Goal: Task Accomplishment & Management: Manage account settings

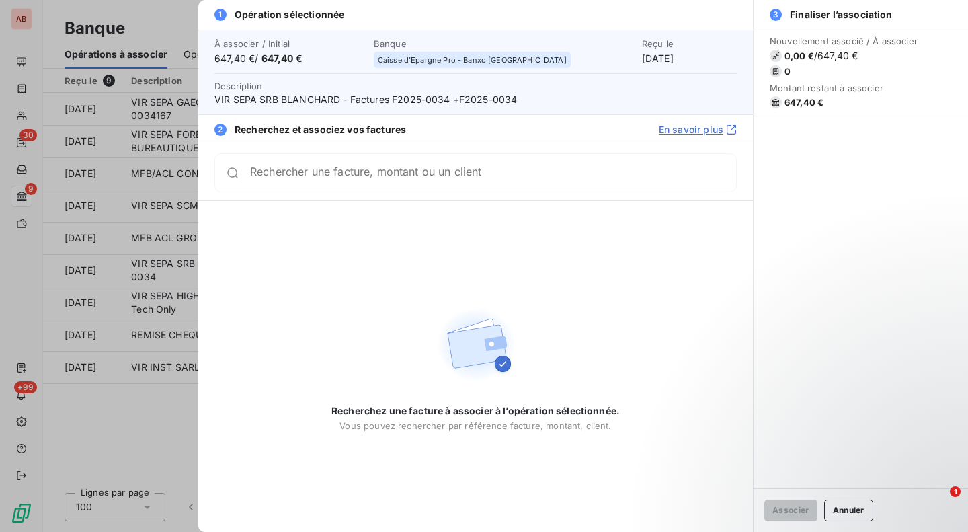
click at [300, 99] on span "VIR SEPA SRB BLANCHARD - Factures F2025-0034 +F2025-0034" at bounding box center [475, 99] width 522 height 13
copy span "BLANCHARD"
click at [386, 181] on div "Rechercher une facture, montant ou un client" at bounding box center [475, 172] width 522 height 39
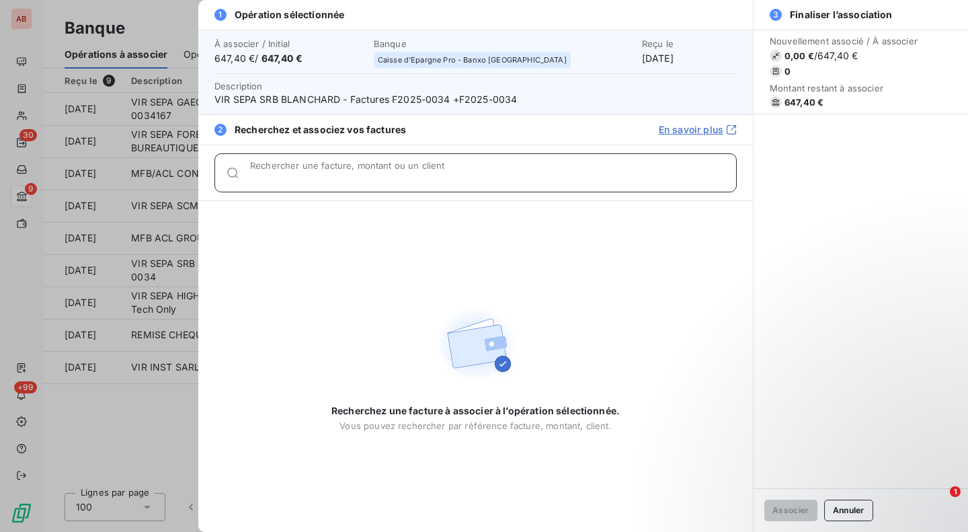
paste input "S.R.B."
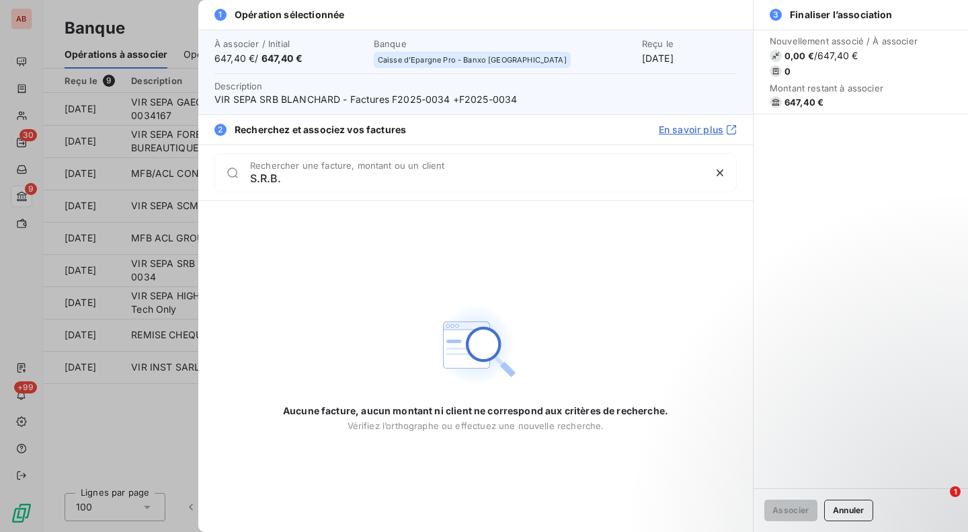
click at [372, 254] on div "Aucune facture, aucun montant ni client ne correspond aux critères de recherche…" at bounding box center [475, 366] width 385 height 331
drag, startPoint x: 283, startPoint y: 182, endPoint x: 243, endPoint y: 179, distance: 40.5
click at [243, 179] on div "S.R.B. Rechercher une facture, montant ou un client" at bounding box center [475, 172] width 522 height 39
paste input "ERVICE"
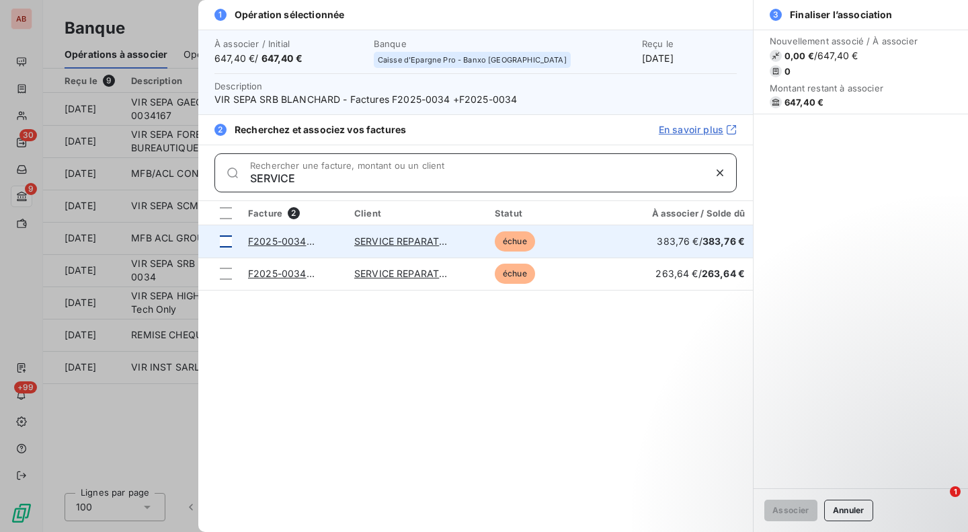
type input "SERVICE"
click at [224, 238] on div at bounding box center [226, 241] width 12 height 12
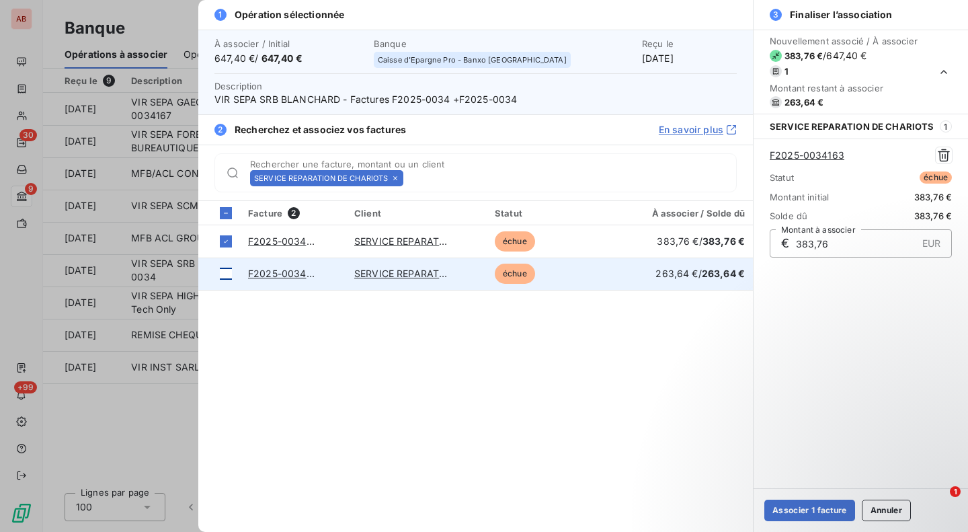
click at [225, 272] on div at bounding box center [226, 273] width 12 height 12
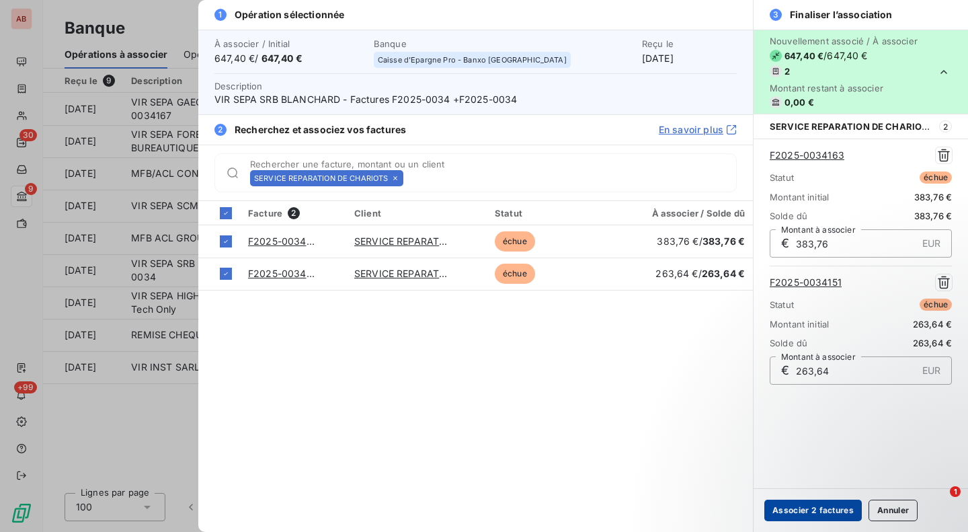
click at [804, 509] on button "Associer 2 factures" at bounding box center [812, 510] width 97 height 22
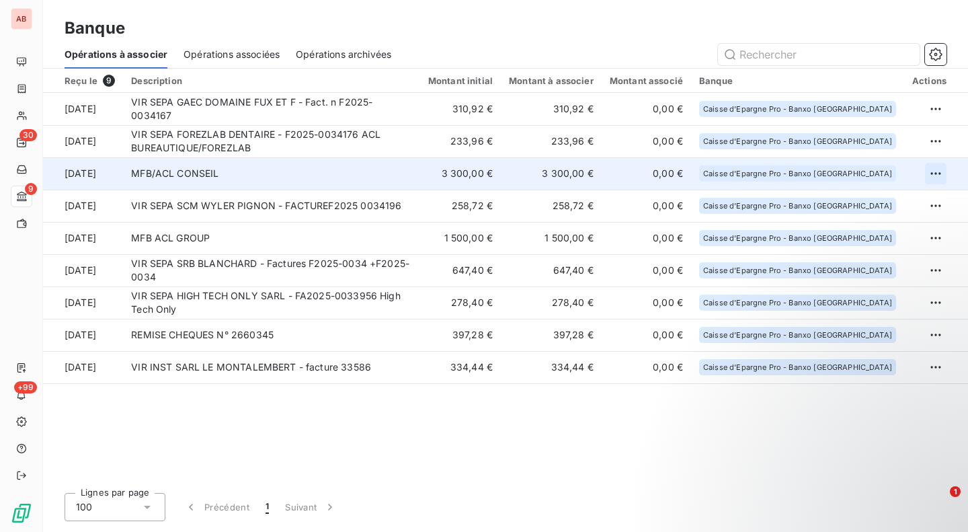
click at [941, 175] on html "AB 30 9 +99 Banque Opérations à associer Opérations associées Opérations archiv…" at bounding box center [484, 266] width 968 height 532
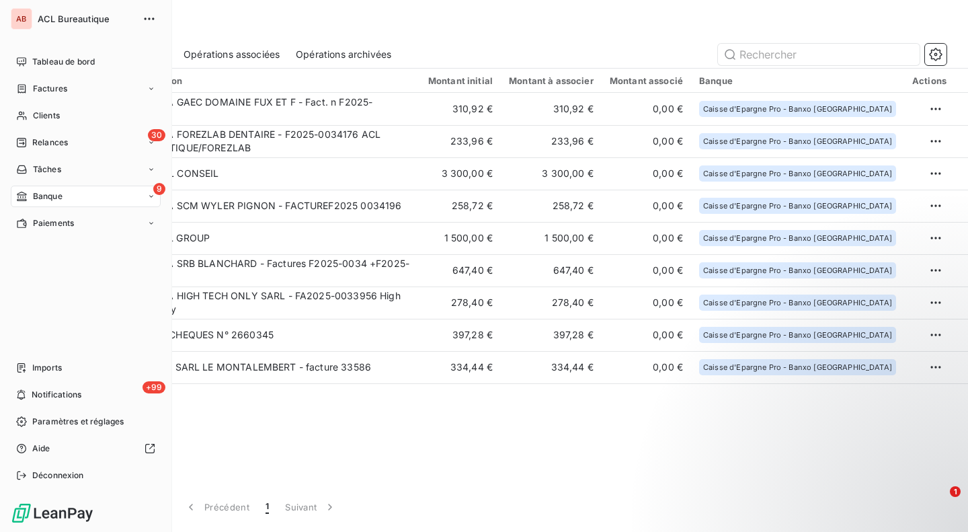
click at [20, 423] on html "AB ACL Bureautique Tableau de bord Factures Clients 30 Relances Tâches 9 Banque…" at bounding box center [484, 266] width 968 height 532
click at [46, 415] on div "Paramètres et réglages" at bounding box center [86, 422] width 150 height 22
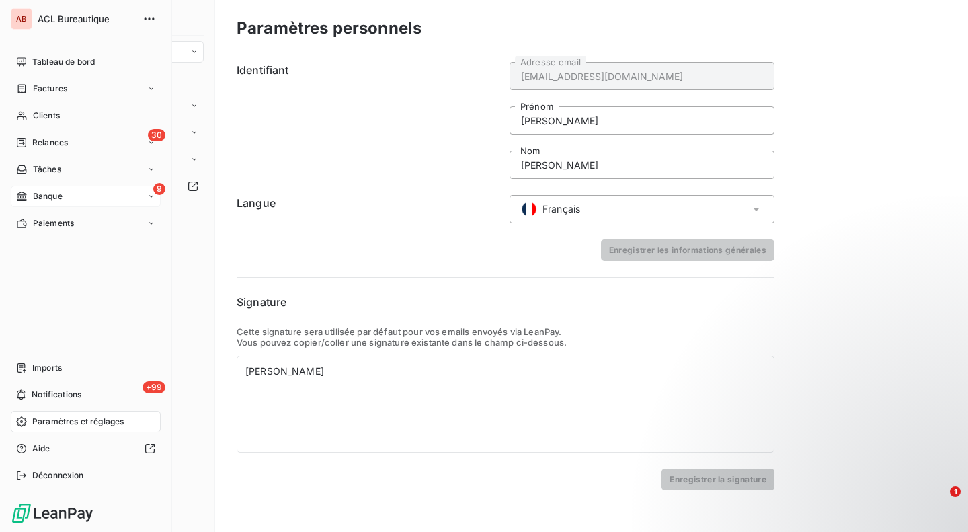
click at [54, 189] on div "9 Banque" at bounding box center [86, 196] width 150 height 22
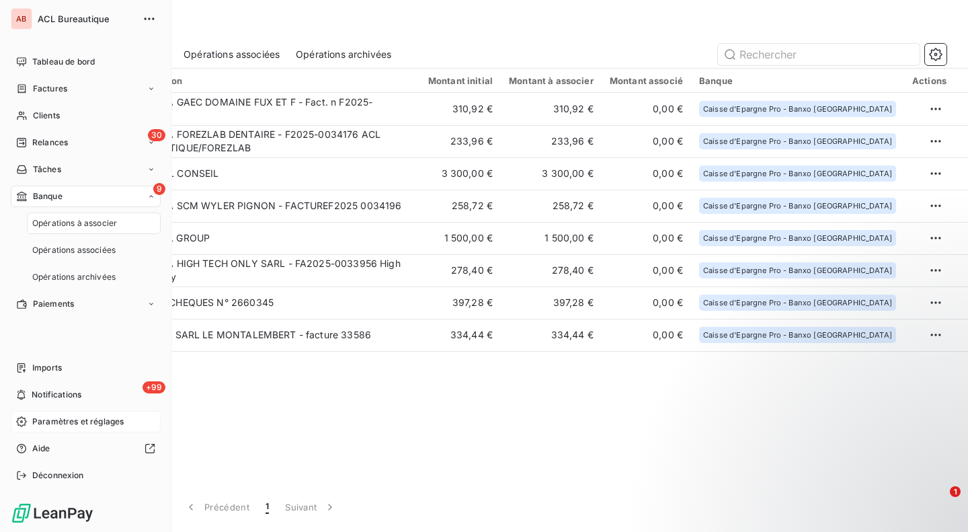
click at [48, 411] on div "Paramètres et réglages" at bounding box center [86, 422] width 150 height 22
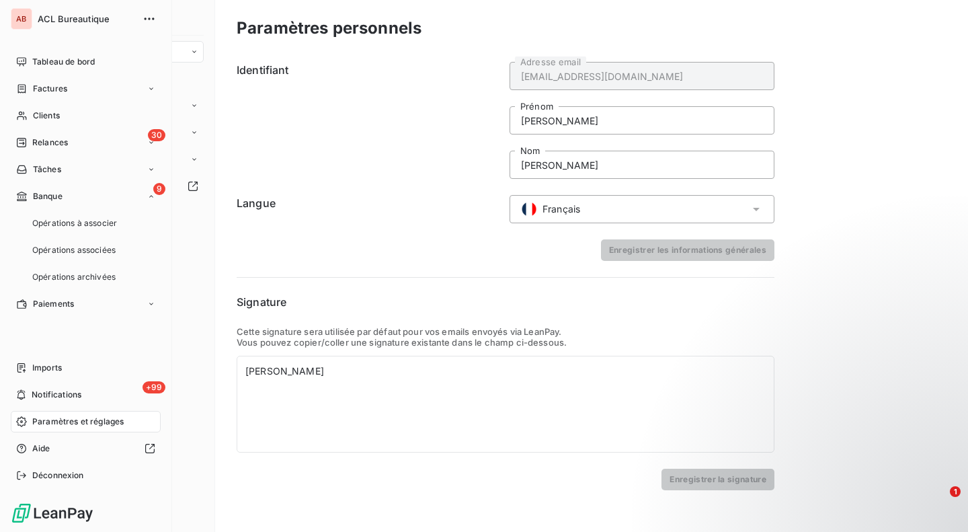
click at [47, 419] on span "Paramètres et réglages" at bounding box center [77, 421] width 91 height 12
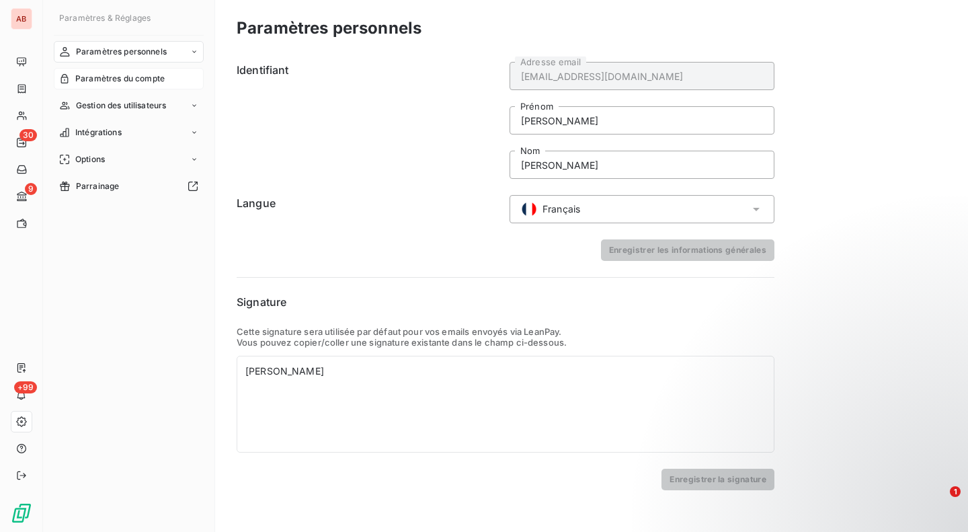
click at [146, 82] on span "Paramètres du compte" at bounding box center [119, 79] width 89 height 12
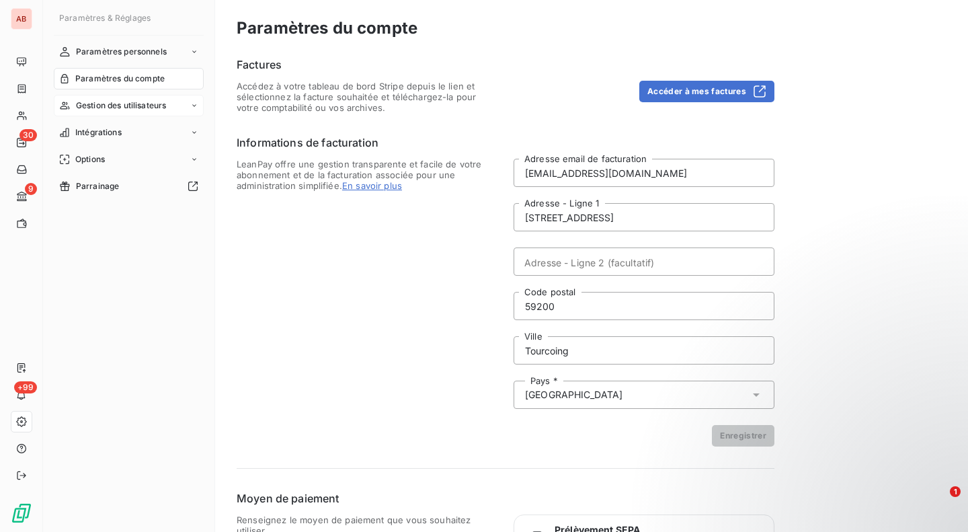
click at [146, 106] on span "Gestion des utilisateurs" at bounding box center [121, 105] width 91 height 12
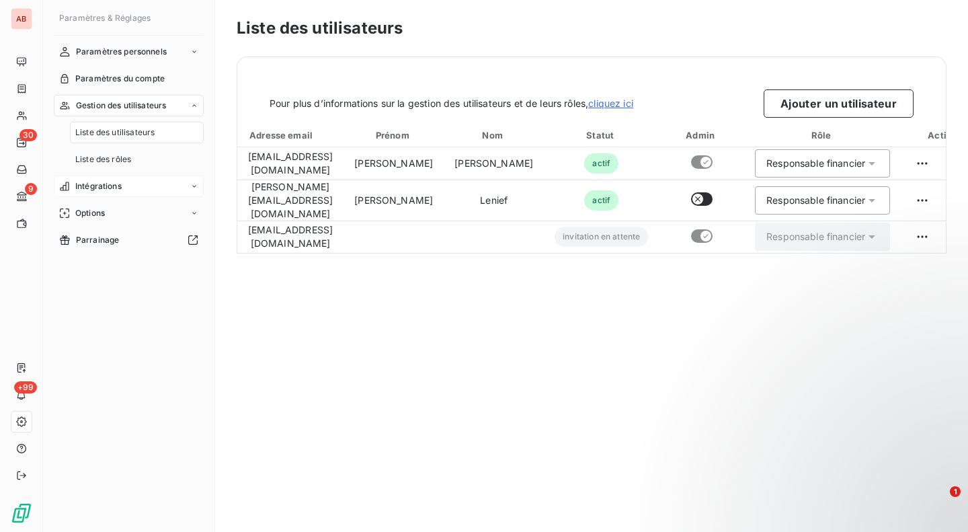
click at [108, 187] on span "Intégrations" at bounding box center [98, 186] width 46 height 12
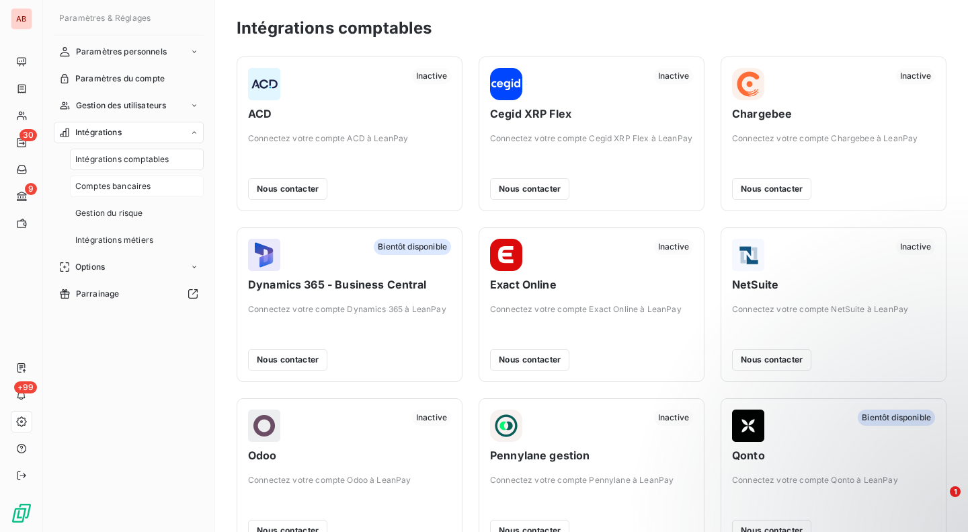
click at [114, 188] on span "Comptes bancaires" at bounding box center [113, 186] width 76 height 12
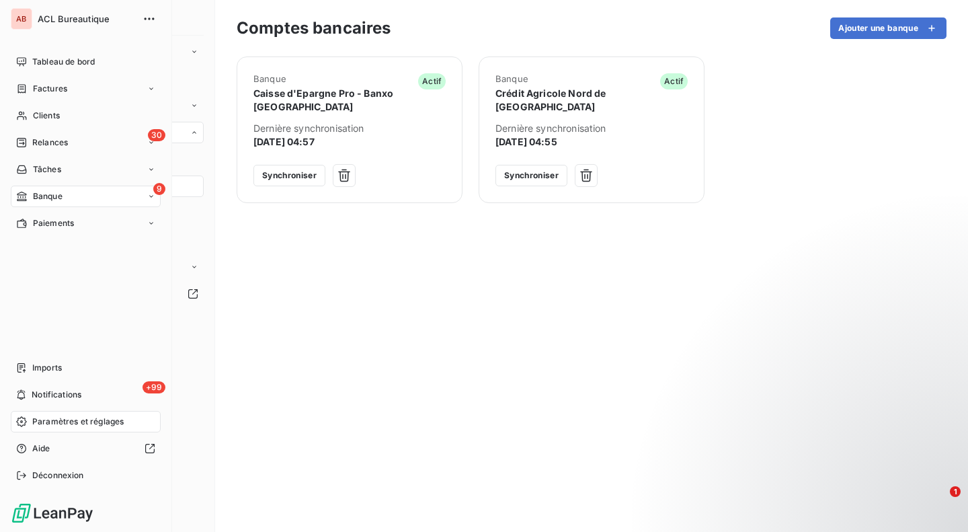
click at [32, 192] on div "Banque" at bounding box center [39, 196] width 46 height 12
click at [54, 214] on div "Opérations à associer" at bounding box center [94, 223] width 134 height 22
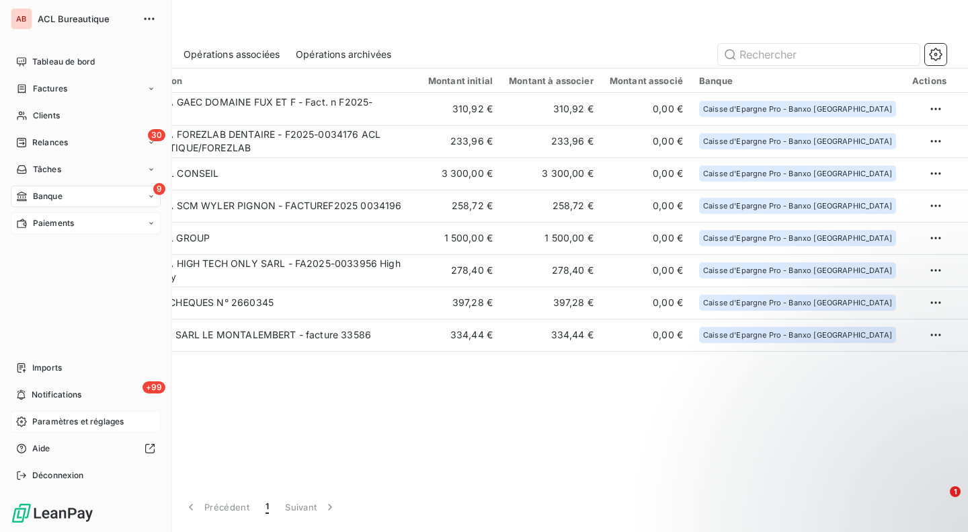
click at [34, 224] on span "Paiements" at bounding box center [53, 223] width 41 height 12
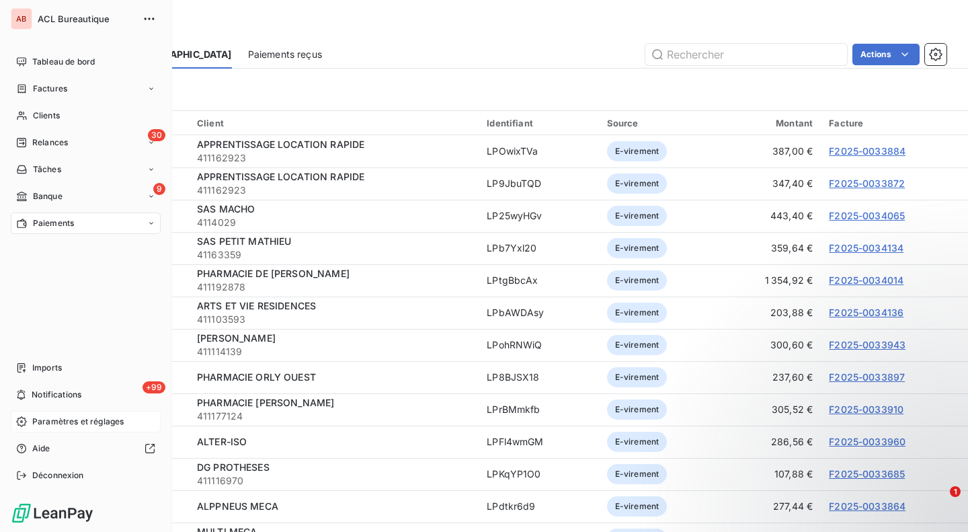
click at [20, 419] on icon at bounding box center [21, 421] width 11 height 11
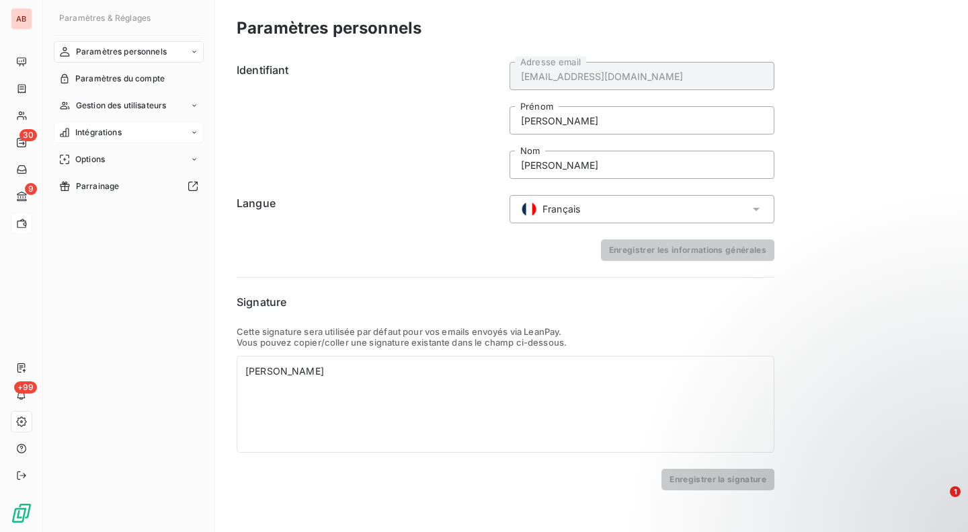
click at [154, 135] on div "Intégrations" at bounding box center [129, 133] width 150 height 22
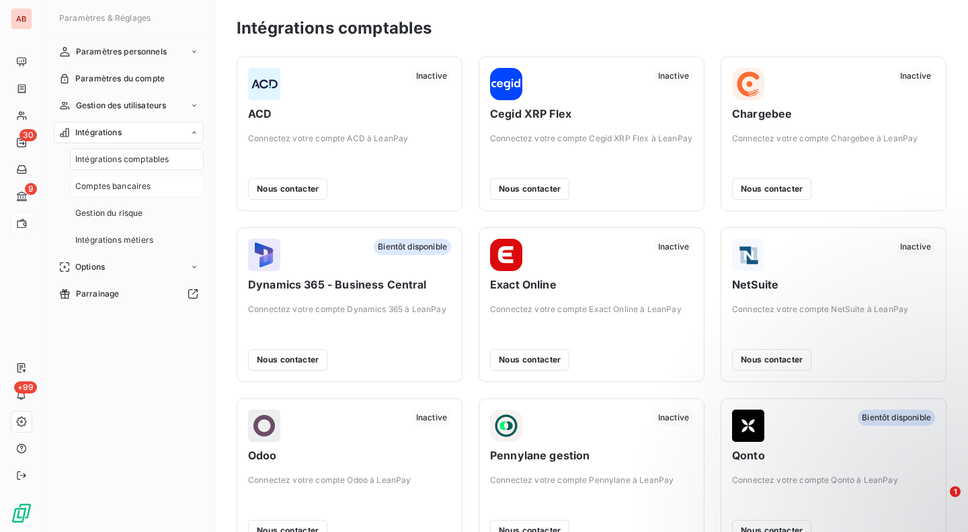
click at [136, 182] on span "Comptes bancaires" at bounding box center [113, 186] width 76 height 12
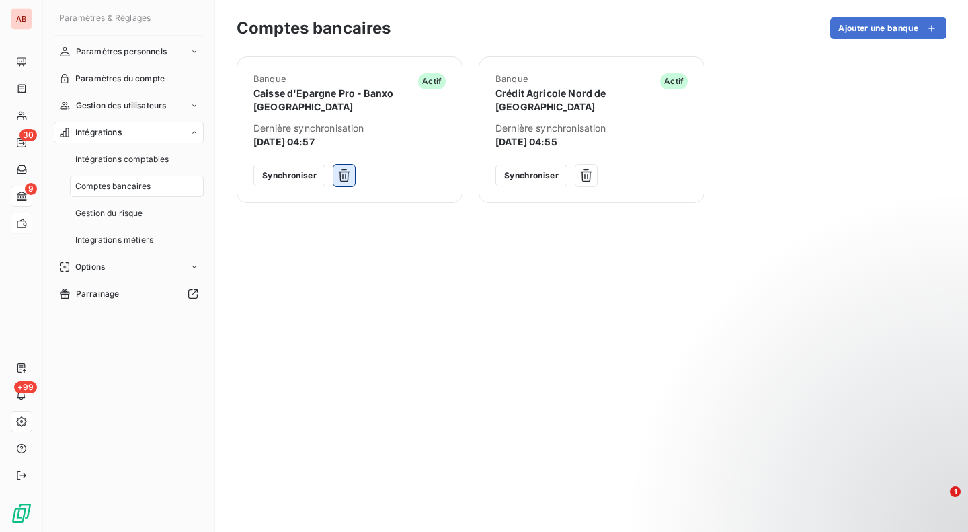
click at [344, 175] on icon "button" at bounding box center [343, 175] width 13 height 13
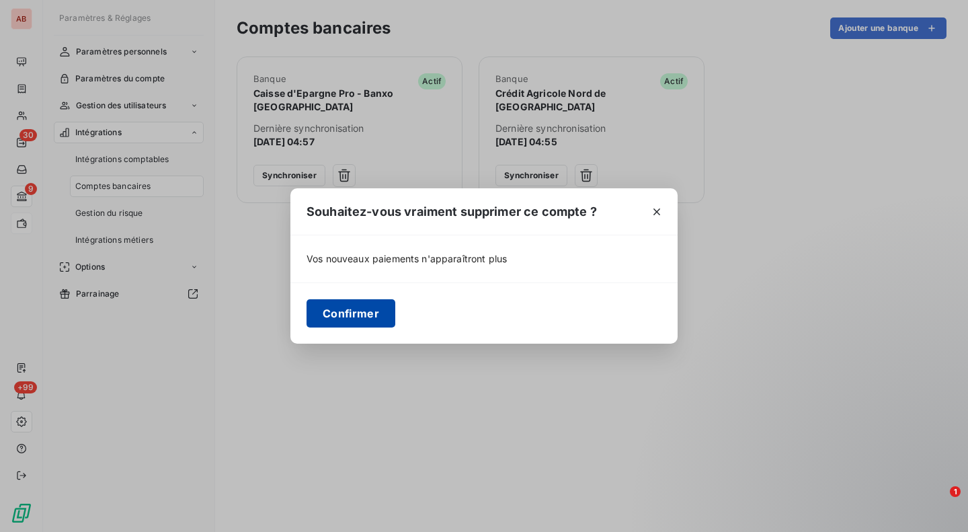
click at [353, 308] on button "Confirmer" at bounding box center [350, 313] width 89 height 28
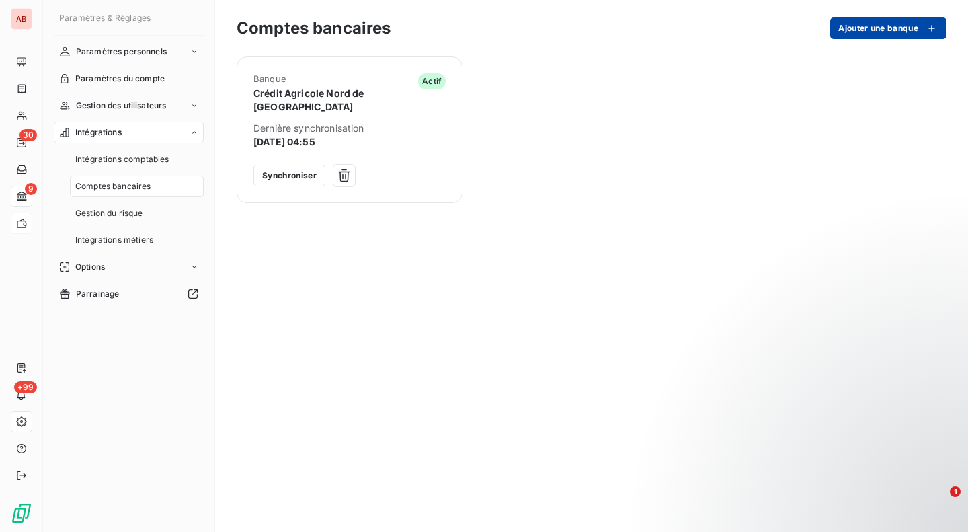
click at [870, 38] on button "Ajouter une banque" at bounding box center [888, 28] width 116 height 22
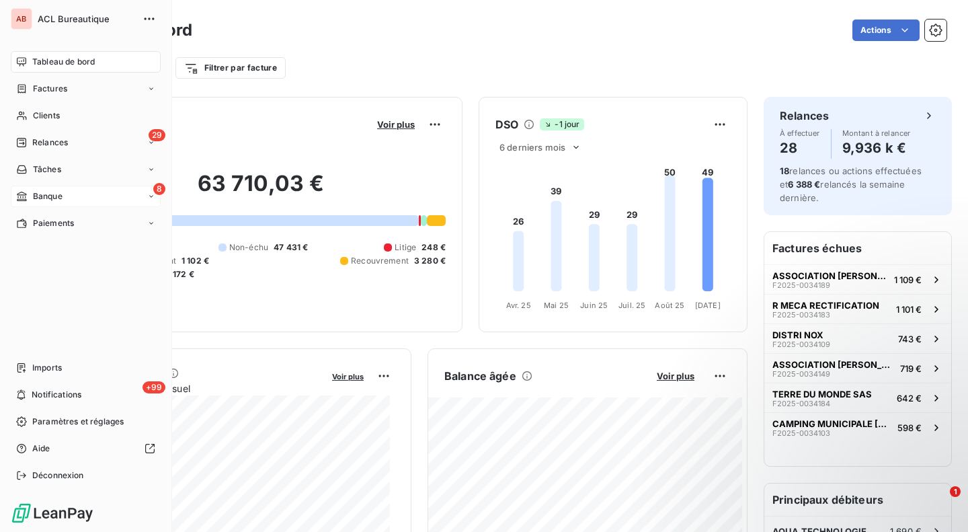
click at [34, 201] on span "Banque" at bounding box center [48, 196] width 30 height 12
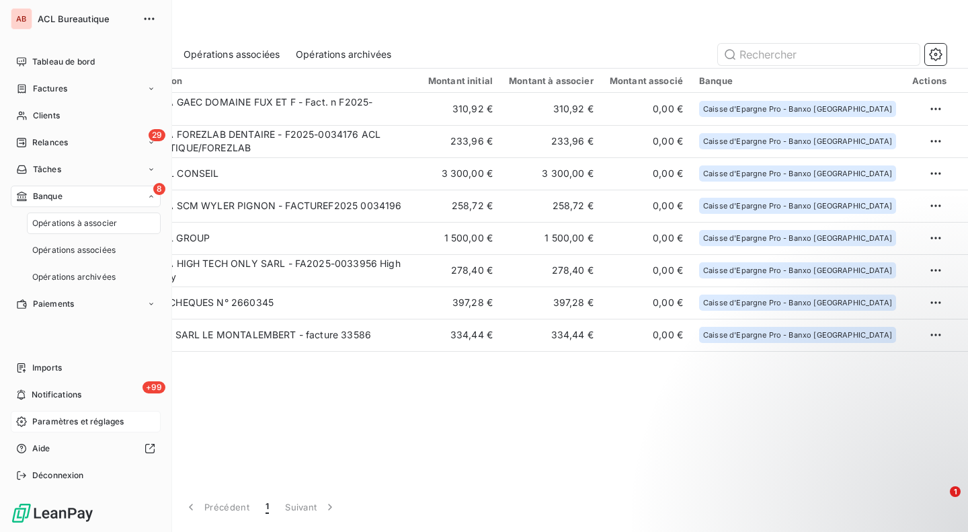
click at [76, 420] on span "Paramètres et réglages" at bounding box center [77, 421] width 91 height 12
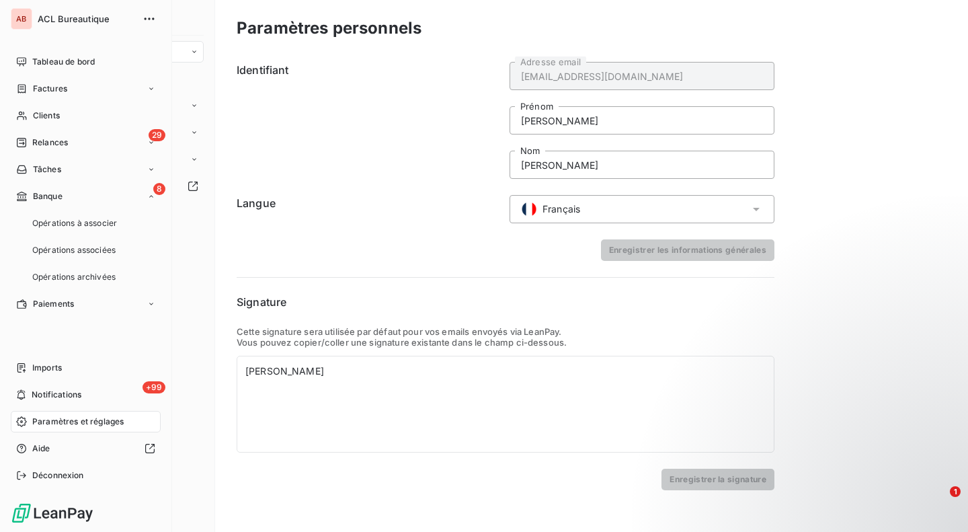
click at [90, 413] on div "Paramètres et réglages" at bounding box center [86, 422] width 150 height 22
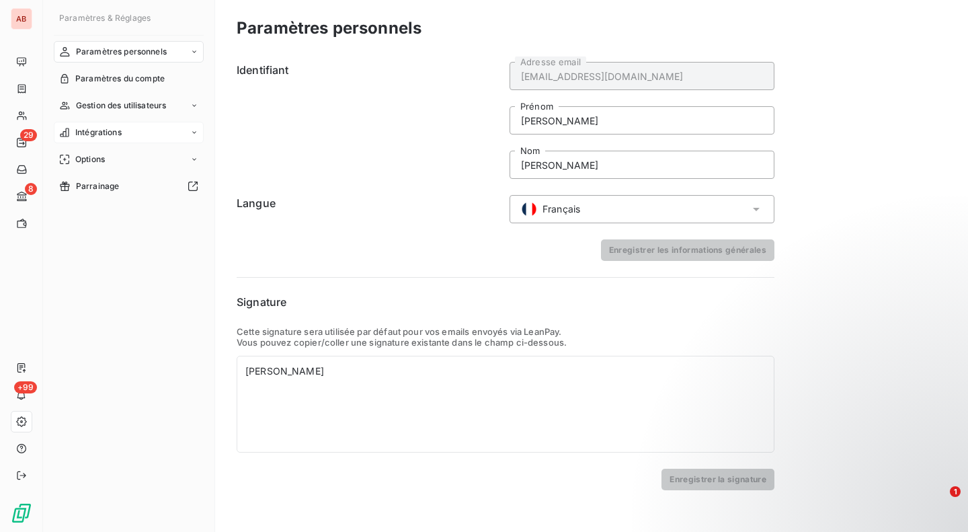
click at [138, 126] on div "Intégrations" at bounding box center [129, 133] width 150 height 22
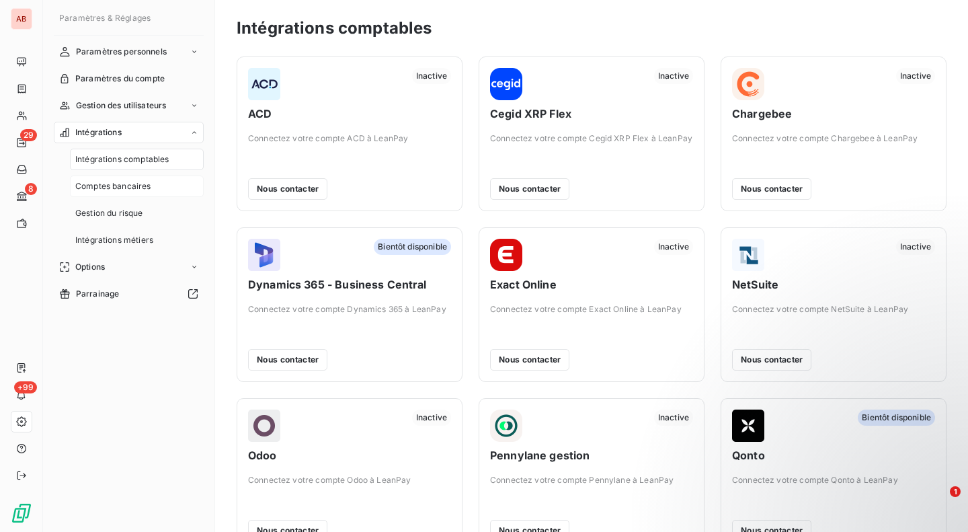
click at [139, 194] on div "Comptes bancaires" at bounding box center [137, 186] width 134 height 22
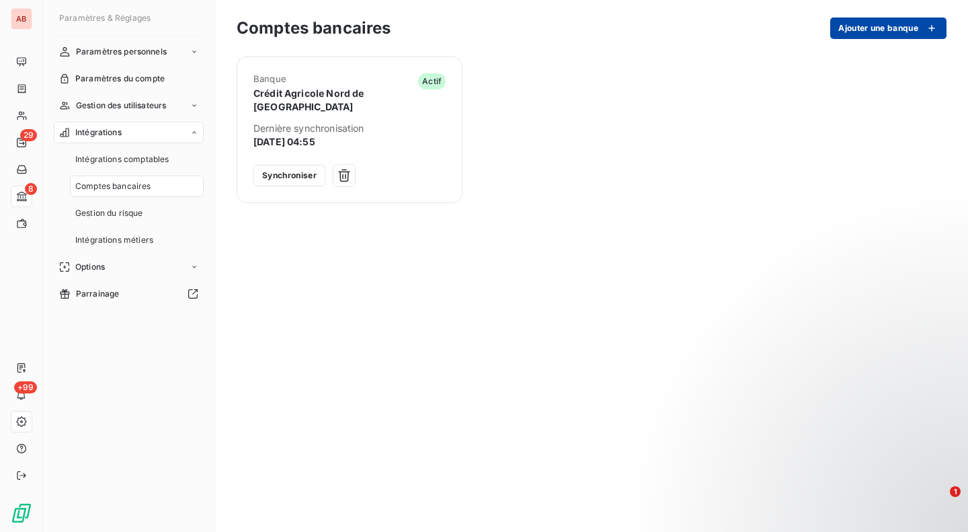
click at [846, 24] on button "Ajouter une banque" at bounding box center [888, 28] width 116 height 22
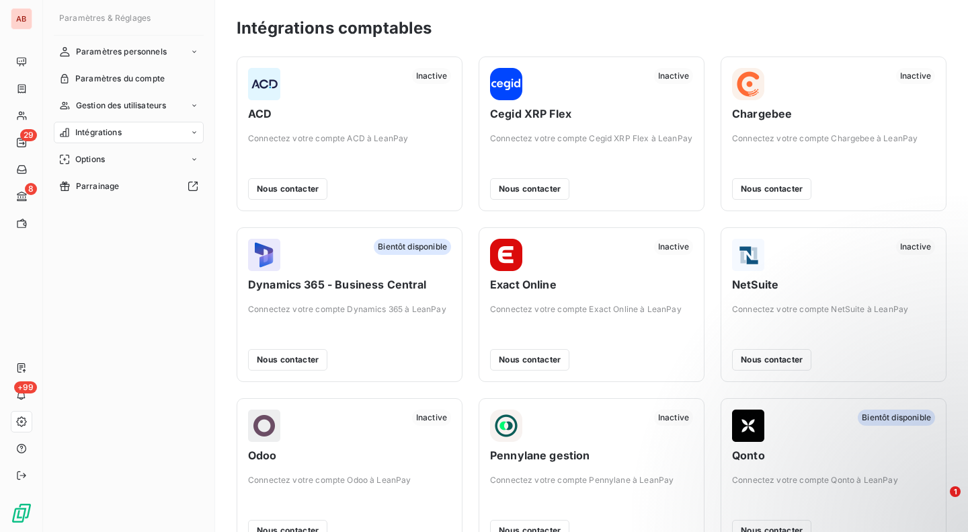
click at [147, 135] on div "Intégrations" at bounding box center [129, 133] width 150 height 22
click at [142, 185] on span "Comptes bancaires" at bounding box center [113, 186] width 76 height 12
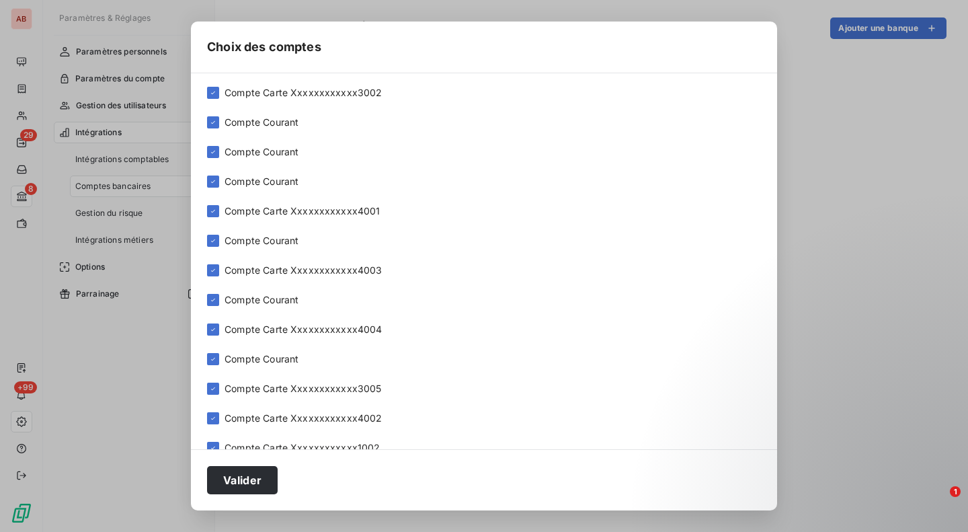
scroll to position [321, 0]
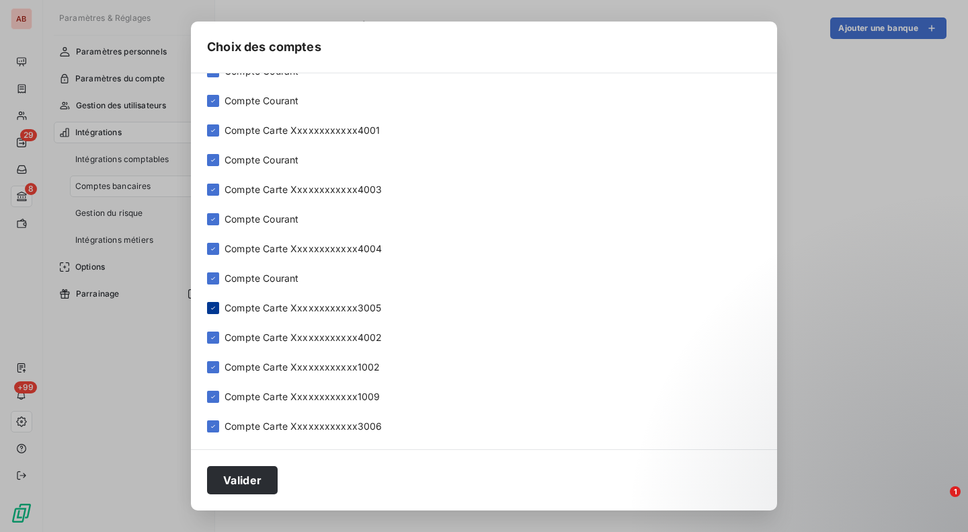
click at [217, 306] on icon at bounding box center [213, 308] width 8 height 8
click at [217, 335] on icon at bounding box center [213, 337] width 8 height 8
click at [217, 368] on icon at bounding box center [213, 367] width 8 height 8
click at [219, 390] on div at bounding box center [213, 396] width 12 height 12
click at [217, 428] on icon at bounding box center [213, 426] width 8 height 8
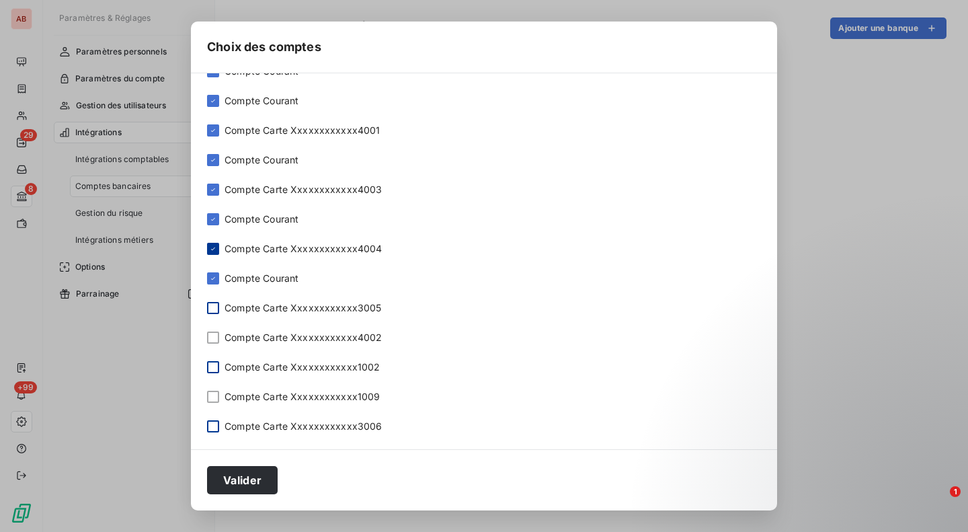
click at [217, 251] on icon at bounding box center [213, 249] width 8 height 8
click at [217, 188] on icon at bounding box center [213, 189] width 8 height 8
click at [217, 131] on icon at bounding box center [213, 130] width 8 height 8
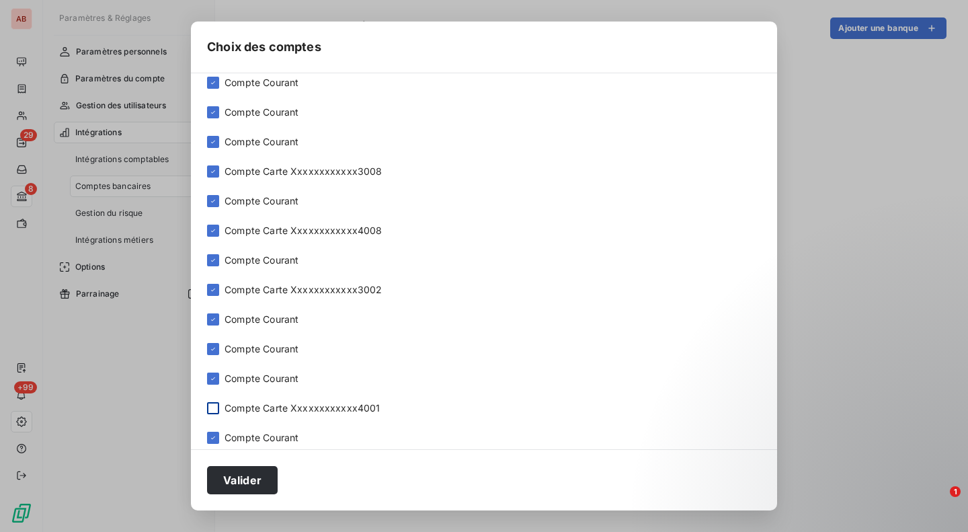
scroll to position [0, 0]
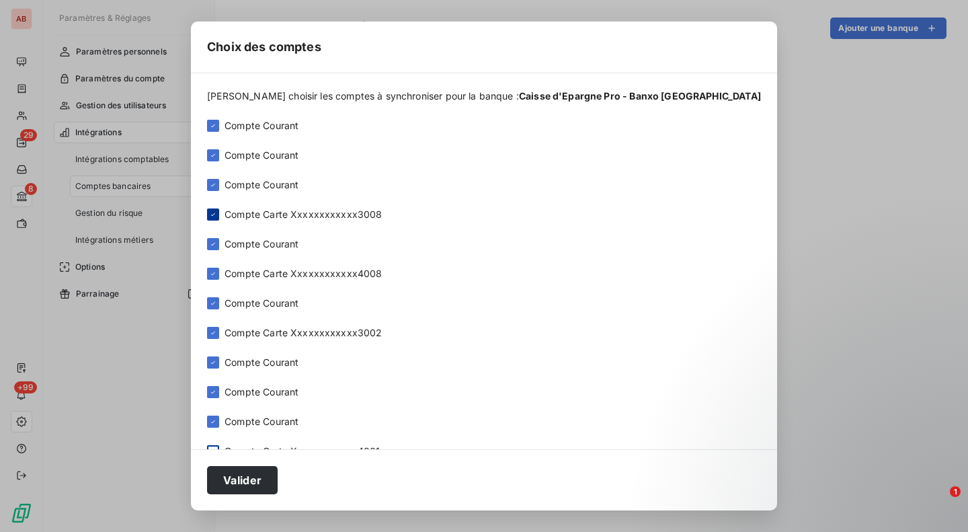
click at [217, 214] on icon at bounding box center [213, 214] width 8 height 8
click at [217, 275] on icon at bounding box center [213, 273] width 8 height 8
click at [217, 331] on icon at bounding box center [213, 333] width 8 height 8
click at [217, 123] on icon at bounding box center [213, 126] width 8 height 8
click at [215, 183] on icon at bounding box center [213, 184] width 4 height 3
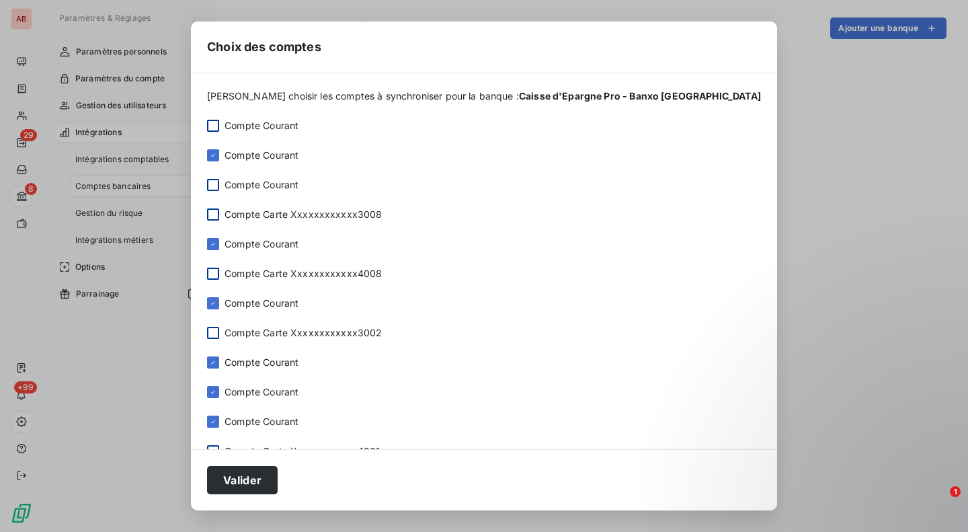
click at [241, 237] on div "Veuillez choisir les comptes à synchroniser pour la banque : Caisse d'Epargne P…" at bounding box center [484, 261] width 586 height 376
click at [217, 240] on icon at bounding box center [213, 244] width 8 height 8
click at [217, 304] on icon at bounding box center [213, 303] width 8 height 8
click at [217, 363] on icon at bounding box center [213, 362] width 8 height 8
click at [217, 394] on icon at bounding box center [213, 392] width 8 height 8
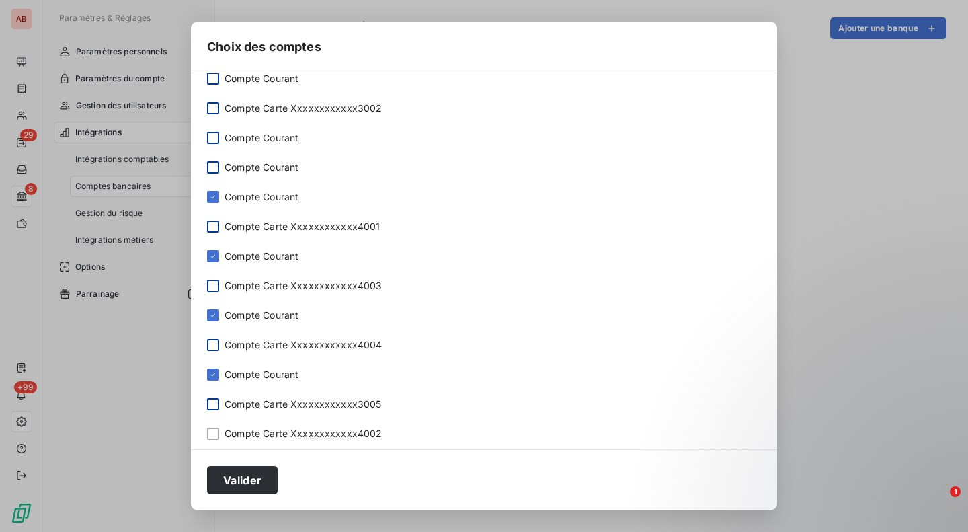
scroll to position [230, 0]
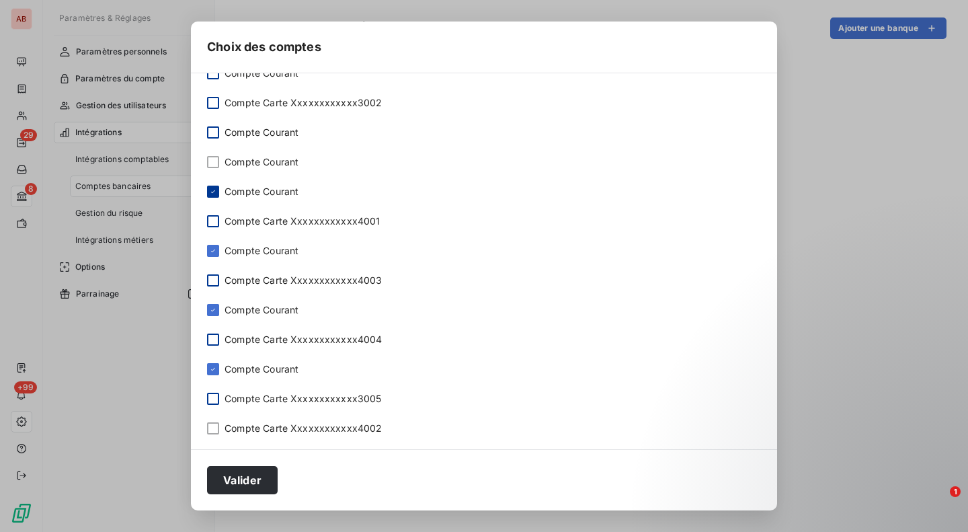
click at [217, 192] on icon at bounding box center [213, 191] width 8 height 8
click at [217, 251] on icon at bounding box center [213, 251] width 8 height 8
click at [217, 310] on icon at bounding box center [213, 310] width 8 height 8
click at [217, 369] on icon at bounding box center [213, 369] width 8 height 8
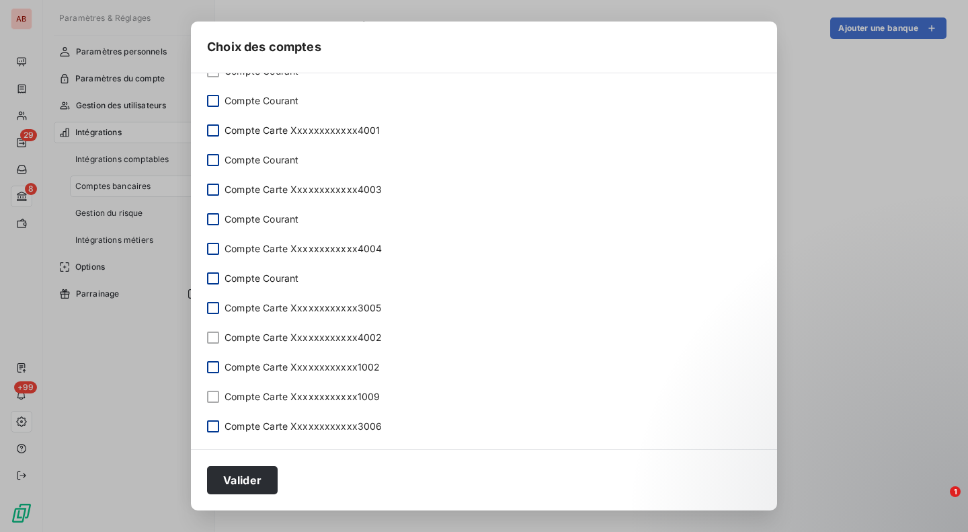
scroll to position [0, 0]
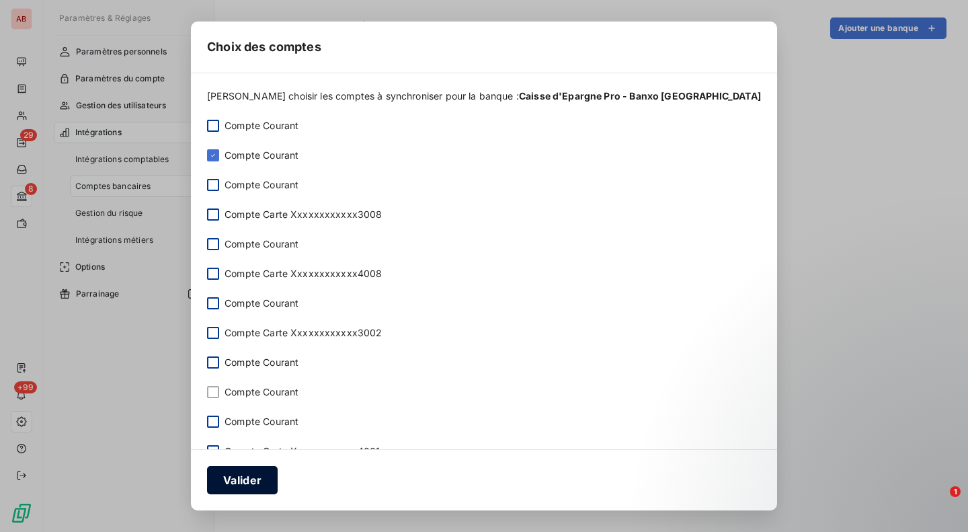
click at [278, 476] on button "Valider" at bounding box center [242, 480] width 71 height 28
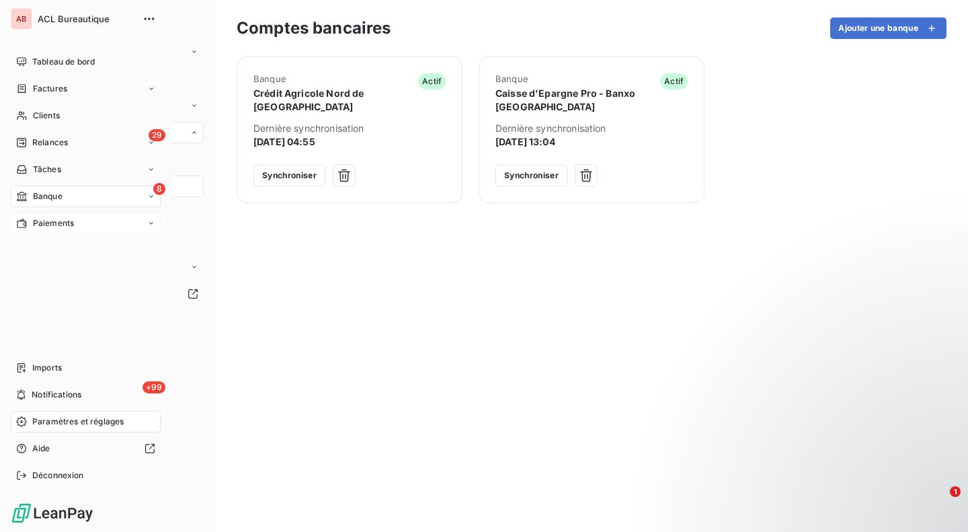
click at [33, 217] on span "Paiements" at bounding box center [53, 223] width 41 height 12
click at [46, 245] on span "Paiements reçus" at bounding box center [64, 250] width 65 height 12
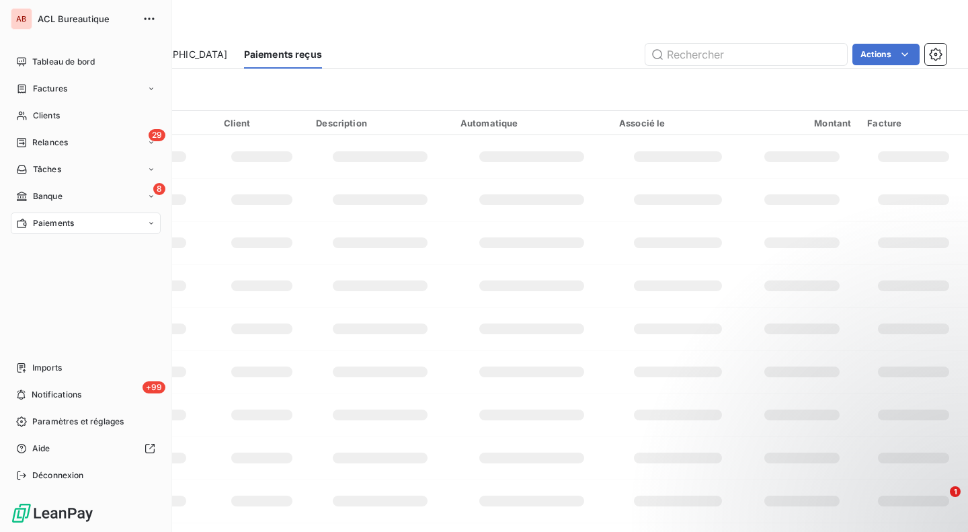
click at [78, 216] on div "Paiements" at bounding box center [86, 223] width 150 height 22
click at [101, 247] on div "Paiements reçus" at bounding box center [94, 250] width 134 height 22
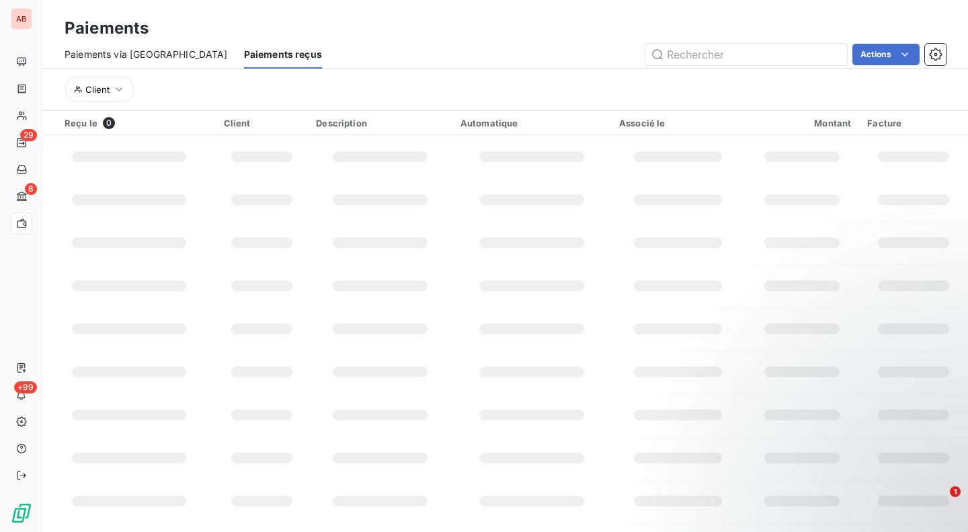
click at [390, 186] on td at bounding box center [380, 199] width 144 height 43
click at [139, 50] on span "Paiements via le Portail" at bounding box center [146, 54] width 163 height 13
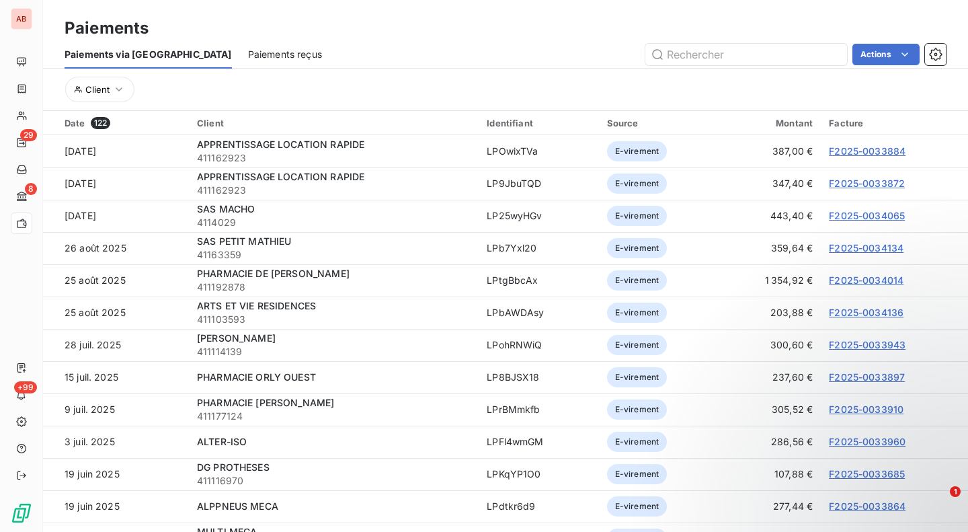
click at [248, 57] on span "Paiements reçus" at bounding box center [285, 54] width 74 height 13
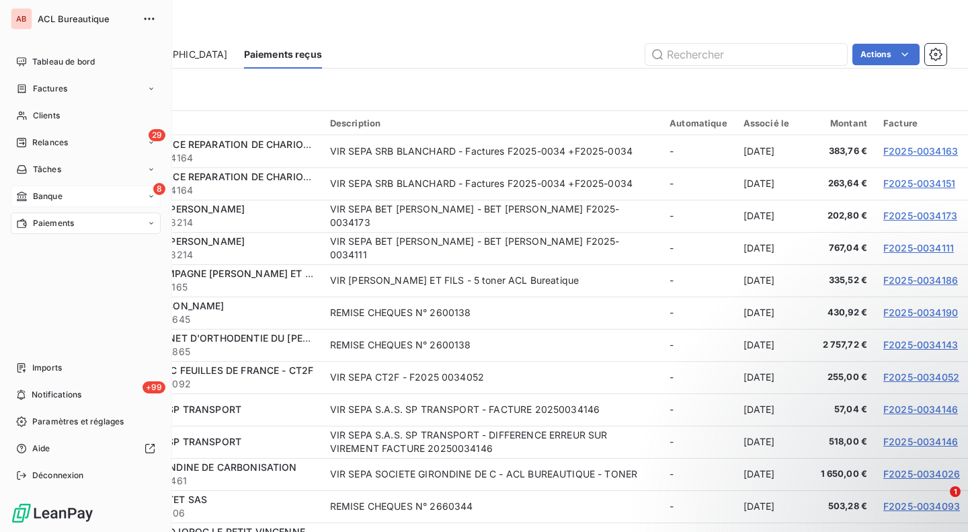
click at [45, 196] on span "Banque" at bounding box center [48, 196] width 30 height 12
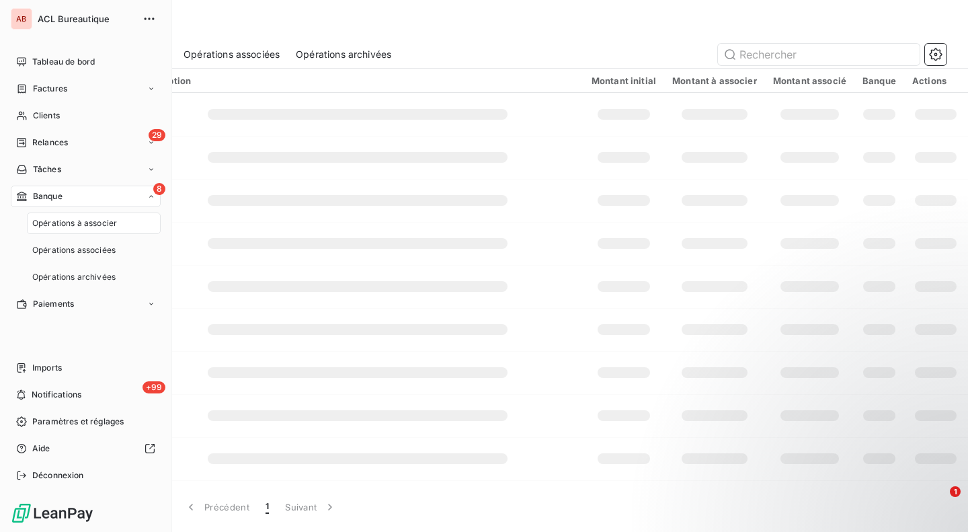
click at [70, 222] on span "Opérations à associer" at bounding box center [74, 223] width 85 height 12
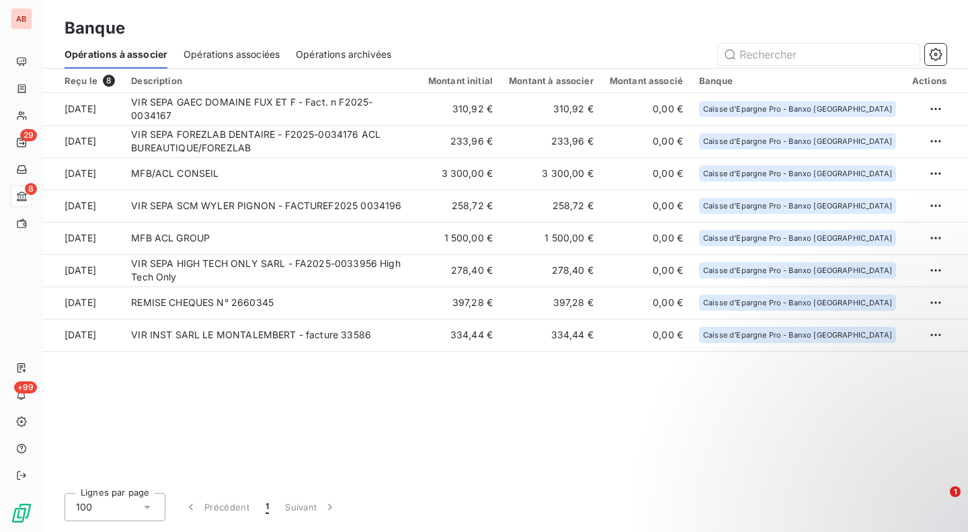
click at [444, 423] on div "Reçu le 8 Description Montant initial Montant à associer Montant associé Banque…" at bounding box center [505, 275] width 925 height 413
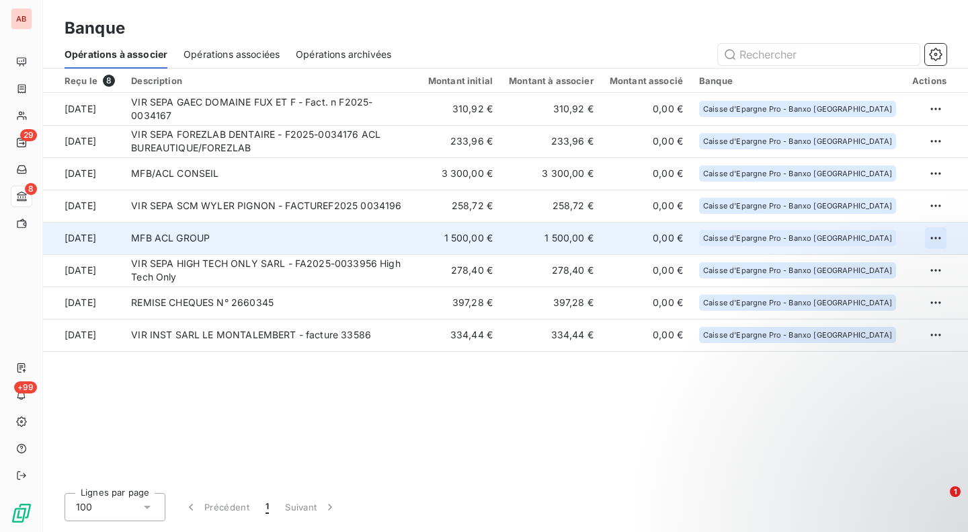
click at [936, 236] on html "AB 29 8 +99 Banque Opérations à associer Opérations associées Opérations archiv…" at bounding box center [484, 266] width 968 height 532
click at [917, 267] on div "Archiver l’opération" at bounding box center [888, 268] width 103 height 22
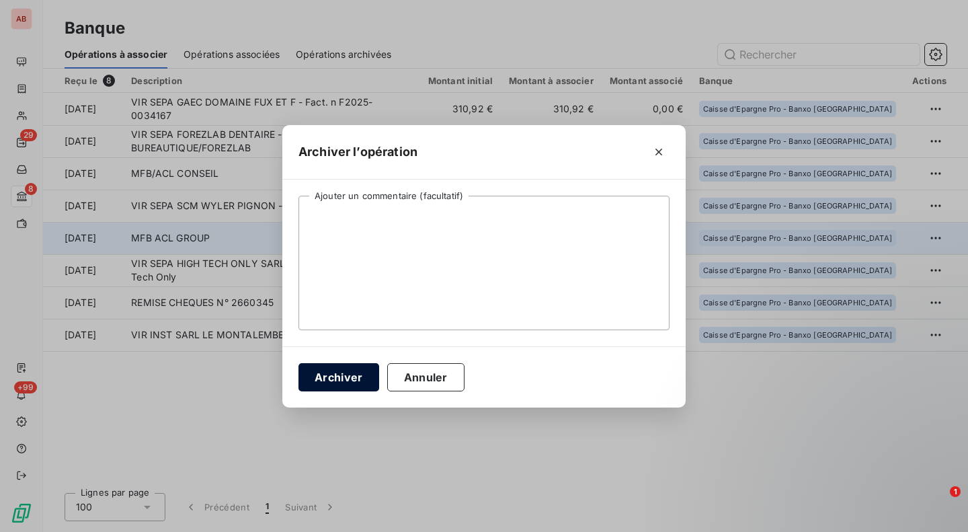
click at [349, 385] on button "Archiver" at bounding box center [338, 377] width 81 height 28
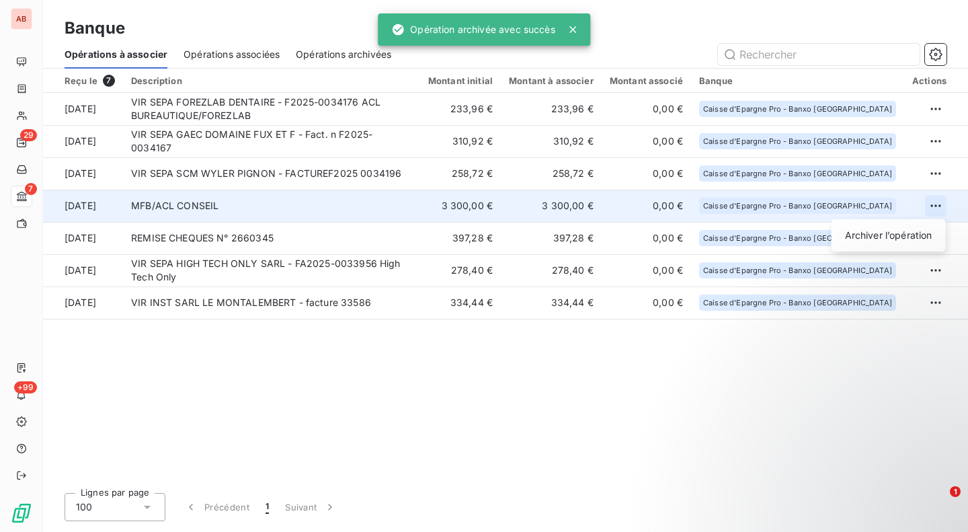
click at [925, 204] on html "AB 29 7 +99 Banque Opérations à associer Opérations associées Opérations archiv…" at bounding box center [484, 266] width 968 height 532
click at [909, 235] on div "Archiver l’opération" at bounding box center [888, 235] width 103 height 22
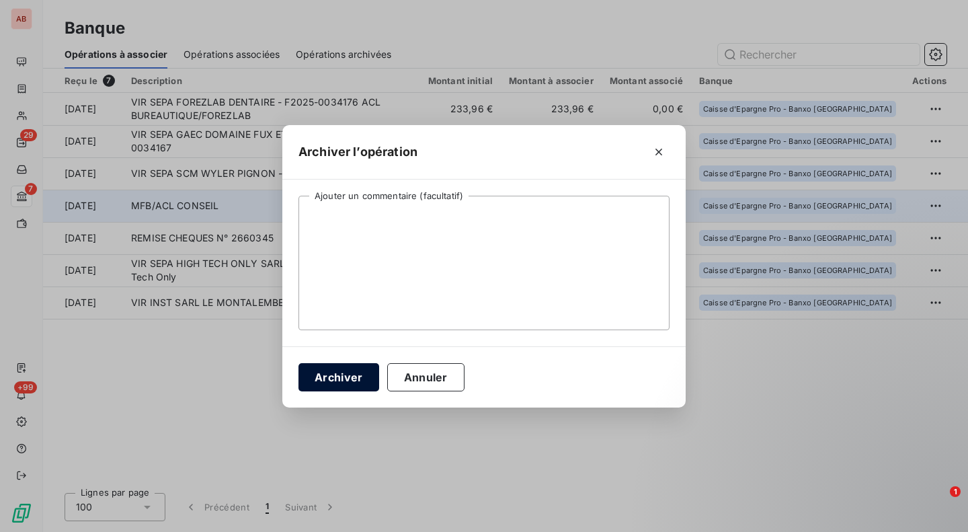
click at [326, 387] on button "Archiver" at bounding box center [338, 377] width 81 height 28
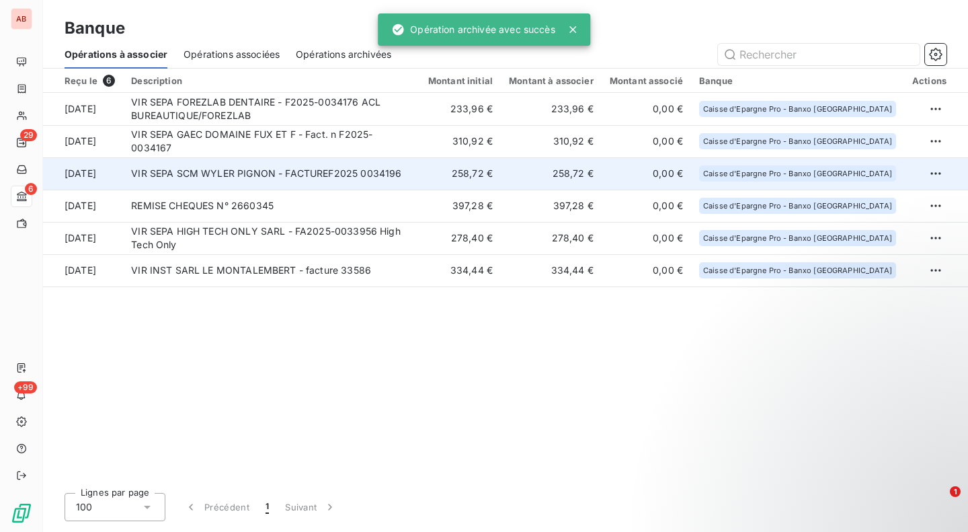
click at [405, 172] on td "VIR SEPA SCM WYLER PIGNON - FACTUREF2025 0034196" at bounding box center [271, 173] width 297 height 32
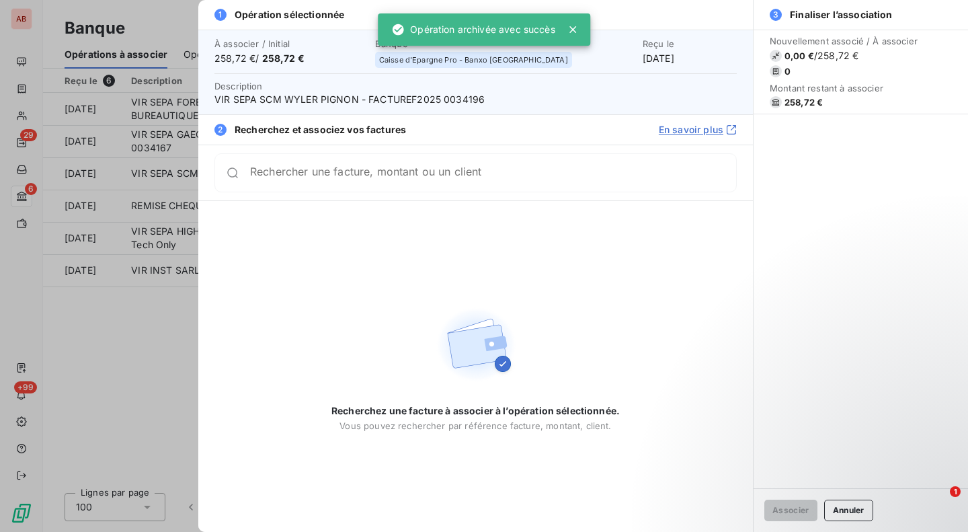
click at [468, 94] on span "VIR SEPA SCM WYLER PIGNON - FACTUREF2025 0034196" at bounding box center [475, 99] width 522 height 13
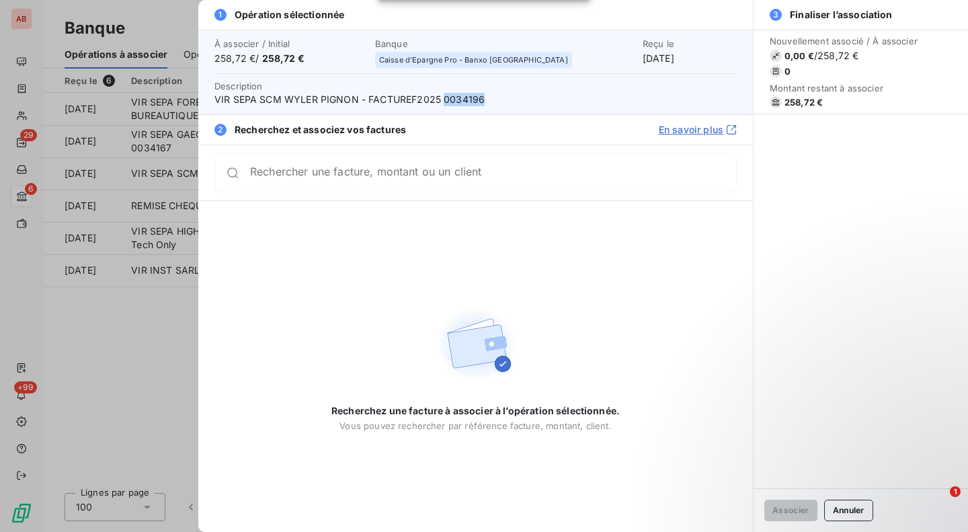
click at [468, 94] on span "VIR SEPA SCM WYLER PIGNON - FACTUREF2025 0034196" at bounding box center [475, 99] width 522 height 13
copy span "0034196"
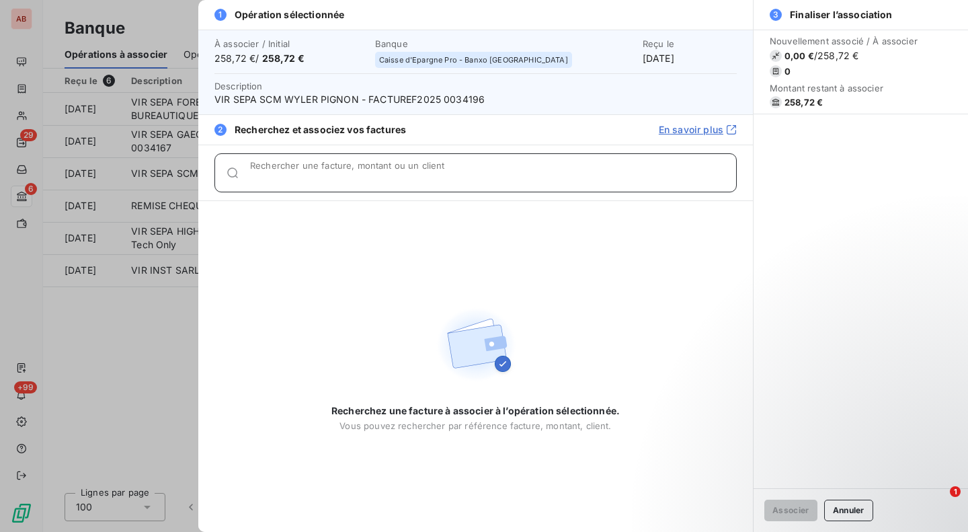
click at [450, 171] on input "Rechercher une facture, montant ou un client" at bounding box center [493, 177] width 486 height 13
paste input "0034196"
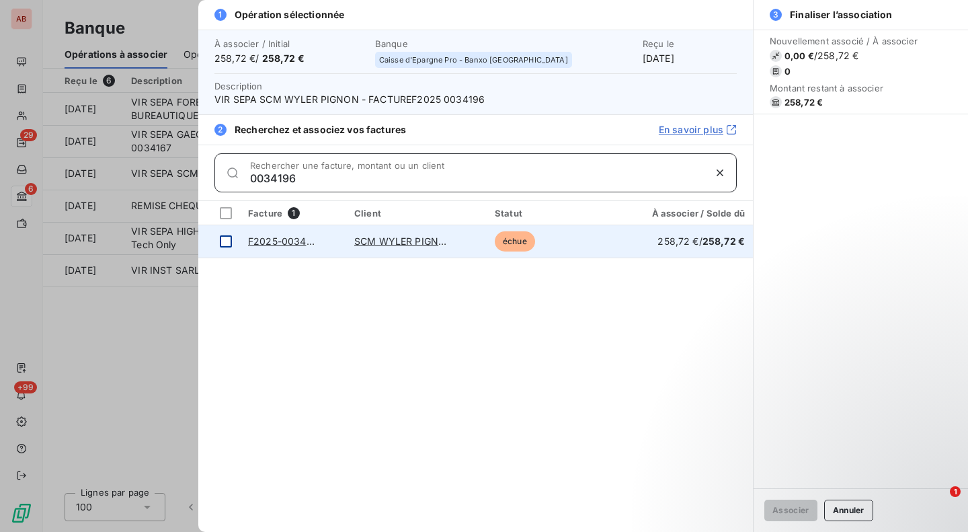
type input "0034196"
click at [228, 237] on div at bounding box center [226, 241] width 12 height 12
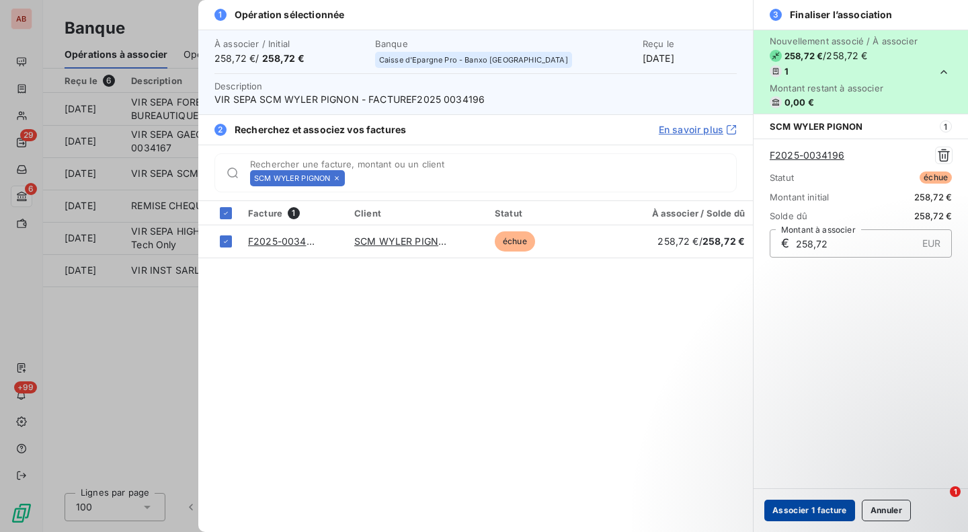
click at [796, 511] on button "Associer 1 facture" at bounding box center [809, 510] width 91 height 22
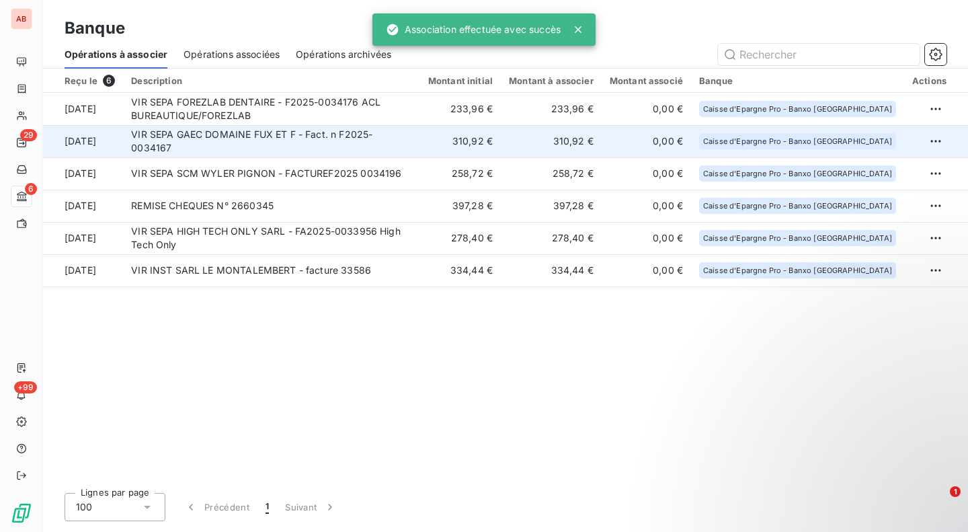
click at [413, 138] on td "VIR SEPA GAEC DOMAINE FUX ET F - Fact. n F2025-0034167" at bounding box center [271, 141] width 297 height 32
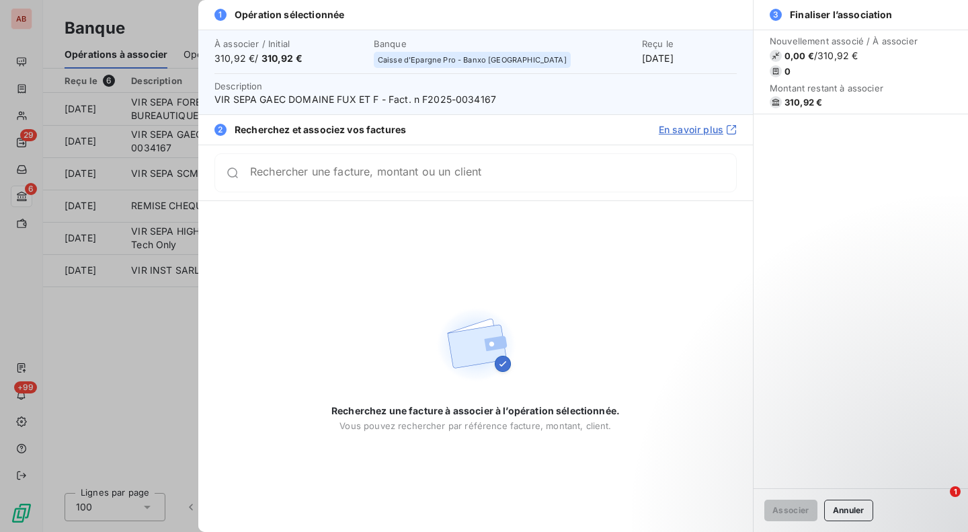
click at [478, 97] on span "VIR SEPA GAEC DOMAINE FUX ET F - Fact. n F2025-0034167" at bounding box center [475, 99] width 522 height 13
copy span "0034167"
click at [423, 181] on div "Rechercher une facture, montant ou un client" at bounding box center [475, 172] width 522 height 39
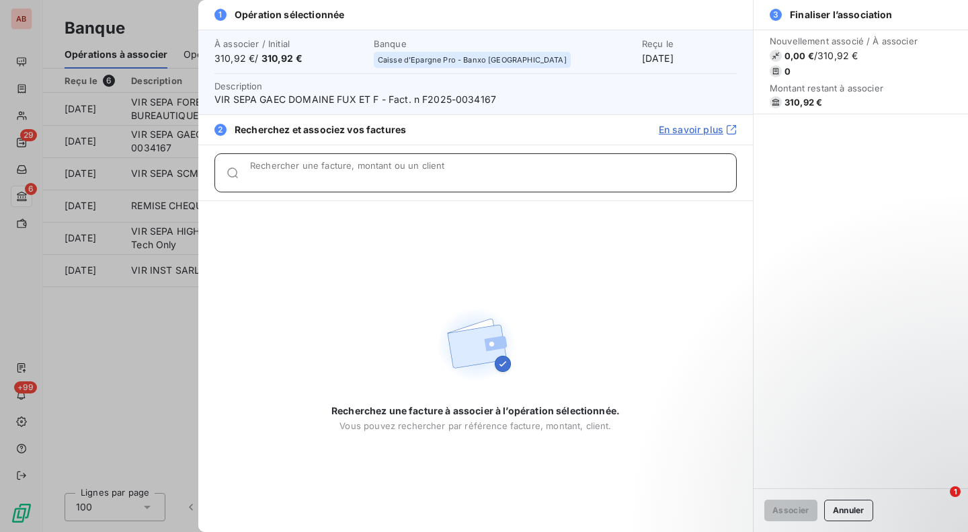
paste input "0034167"
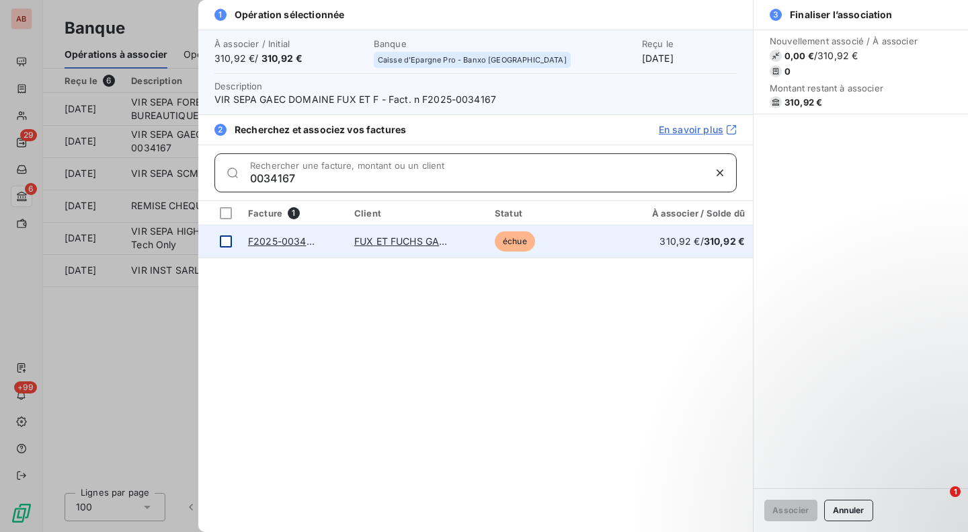
type input "0034167"
click at [224, 245] on div at bounding box center [226, 241] width 12 height 12
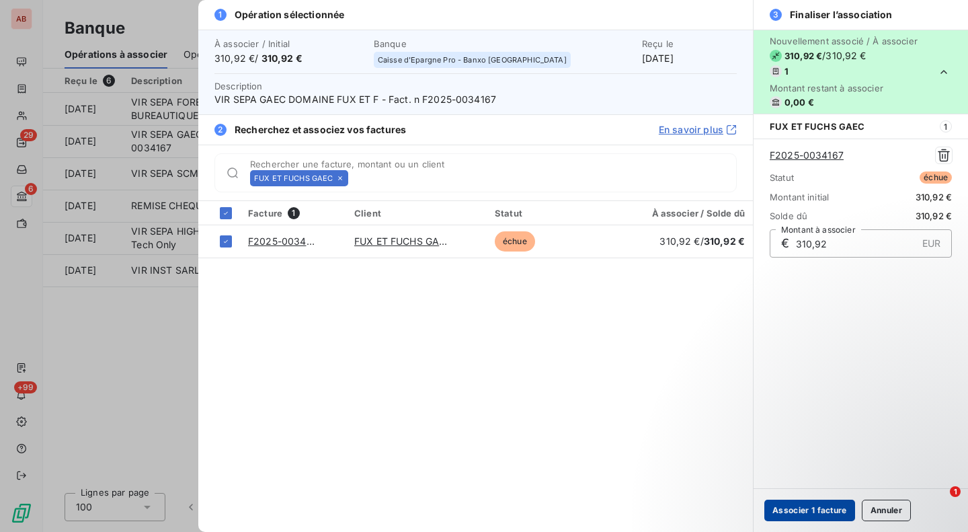
click at [815, 513] on button "Associer 1 facture" at bounding box center [809, 510] width 91 height 22
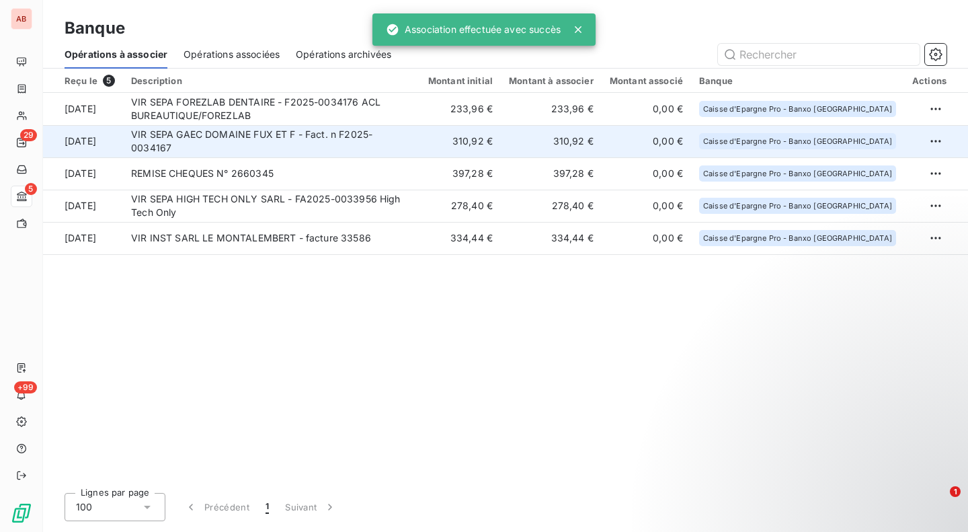
click at [420, 145] on td "VIR SEPA GAEC DOMAINE FUX ET F - Fact. n F2025-0034167" at bounding box center [271, 141] width 297 height 32
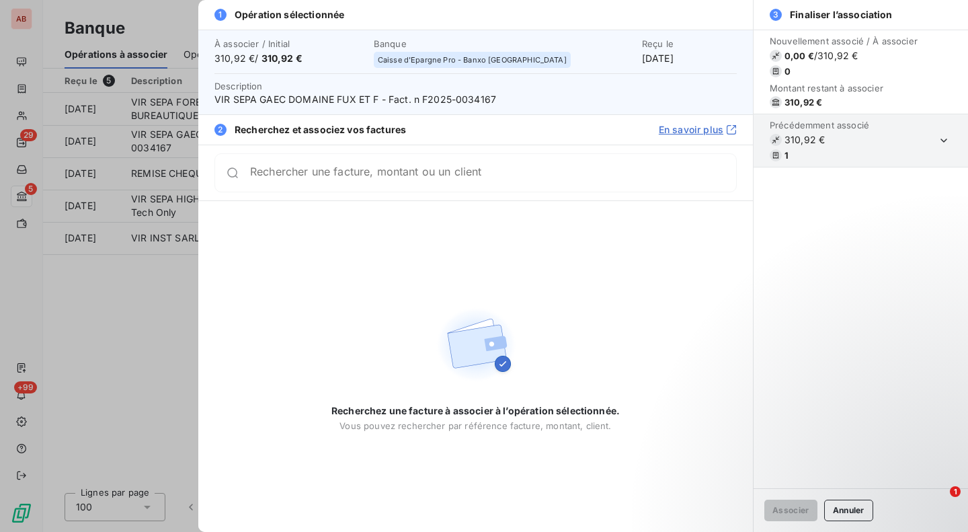
click at [469, 101] on span "VIR SEPA GAEC DOMAINE FUX ET F - Fact. n F2025-0034167" at bounding box center [475, 99] width 522 height 13
copy span "0034167"
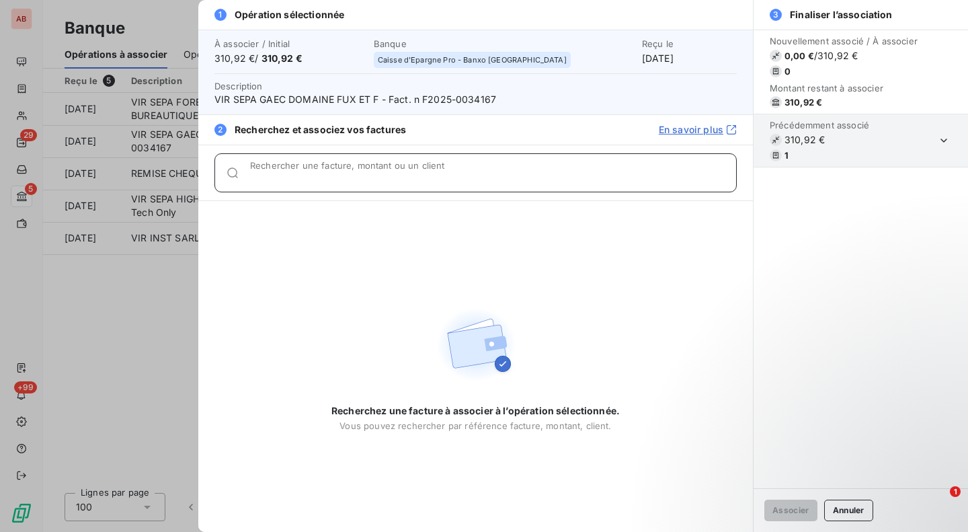
click at [474, 174] on input "Rechercher une facture, montant ou un client" at bounding box center [493, 177] width 486 height 13
paste input "0034167"
type input "0034167"
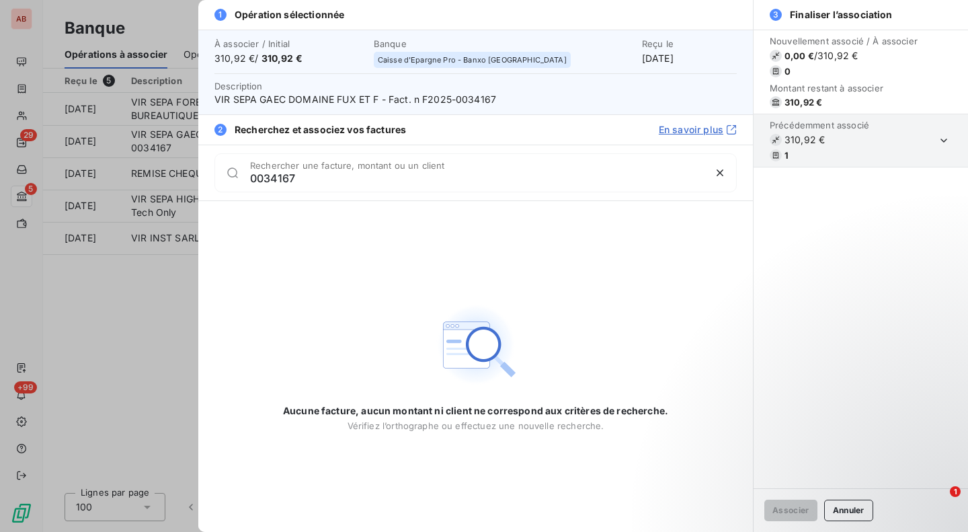
click at [144, 276] on div at bounding box center [484, 266] width 968 height 532
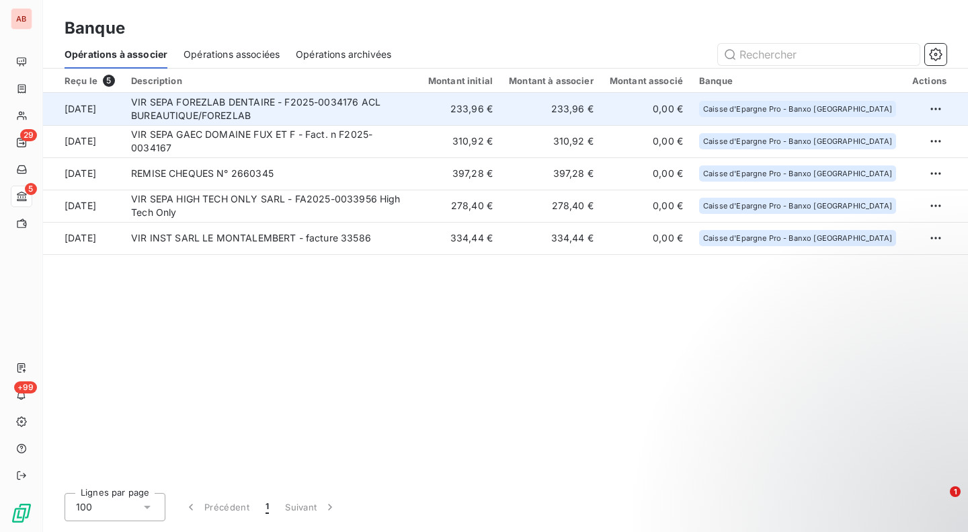
click at [388, 109] on td "VIR SEPA FOREZLAB DENTAIRE - F2025-0034176 ACL BUREAUTIQUE/FOREZLAB" at bounding box center [271, 109] width 297 height 32
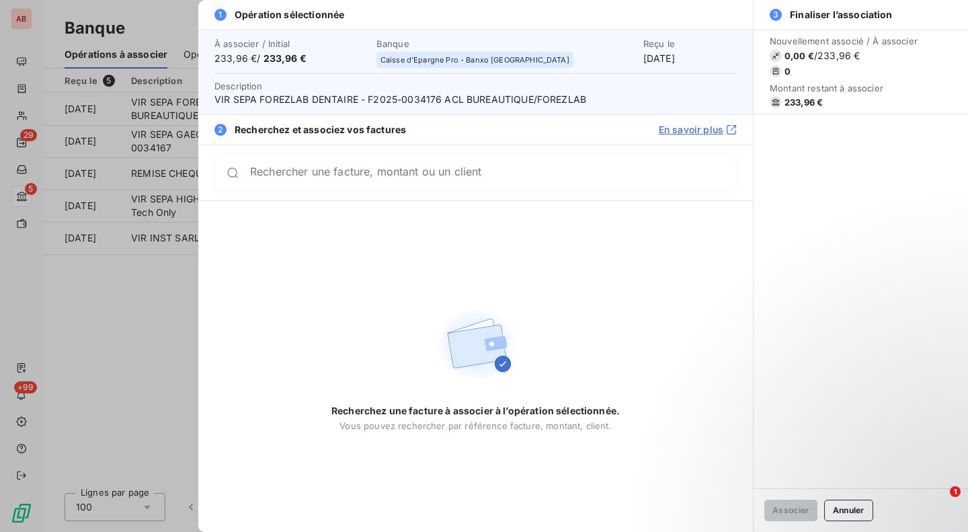
click at [429, 101] on span "VIR SEPA FOREZLAB DENTAIRE - F2025-0034176 ACL BUREAUTIQUE/FOREZLAB" at bounding box center [475, 99] width 522 height 13
copy span "0034176"
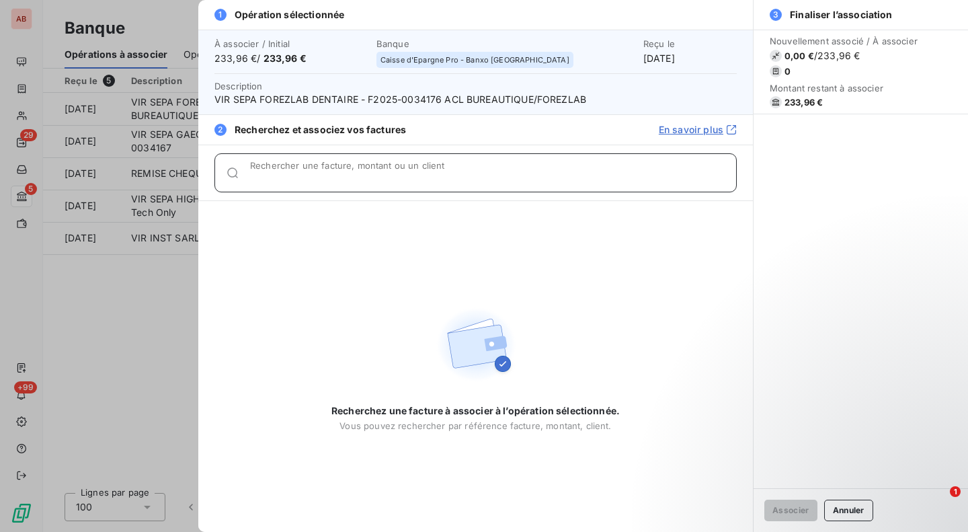
click at [426, 173] on input "Rechercher une facture, montant ou un client" at bounding box center [493, 177] width 486 height 13
paste input "0034176"
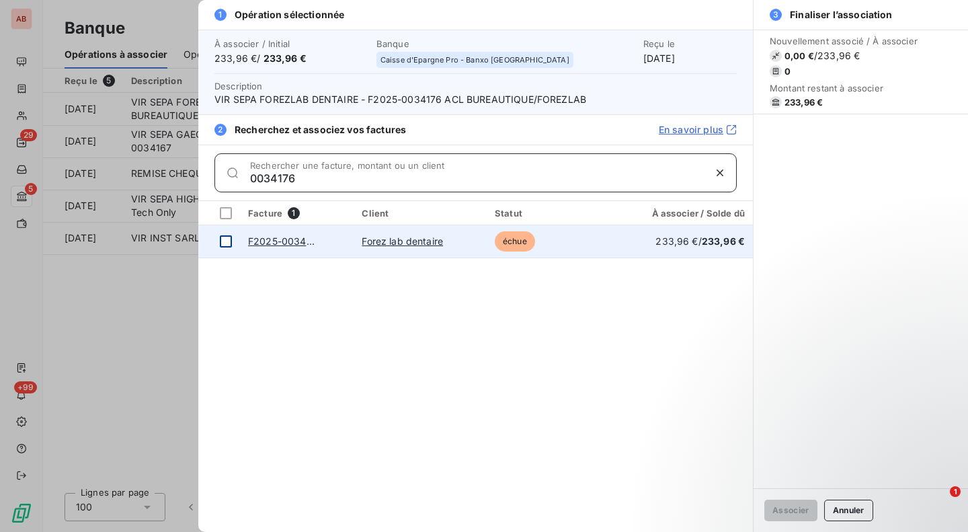
type input "0034176"
click at [226, 236] on div at bounding box center [226, 241] width 12 height 12
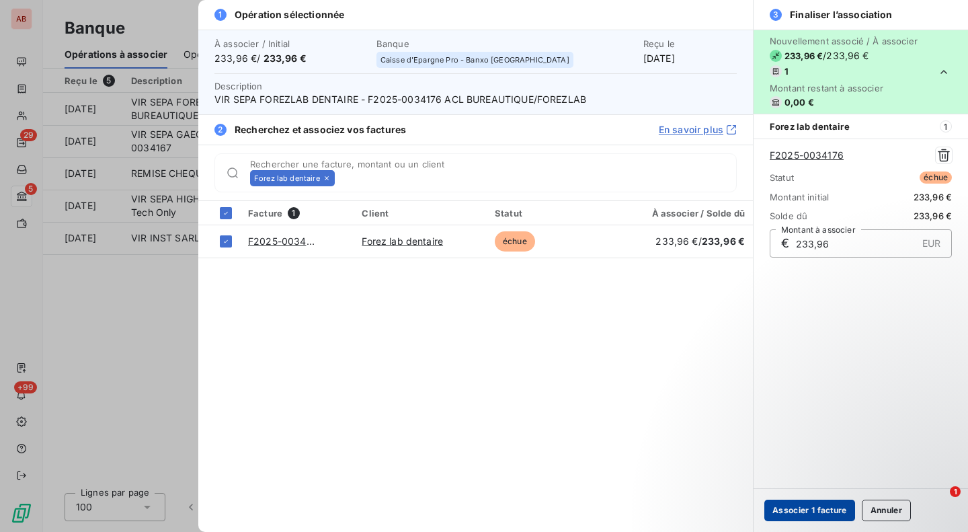
click at [797, 504] on button "Associer 1 facture" at bounding box center [809, 510] width 91 height 22
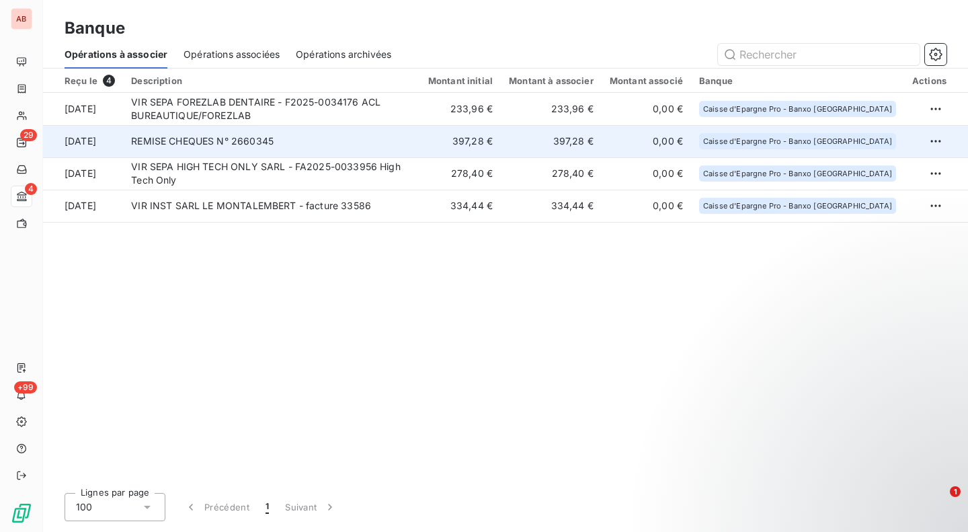
click at [416, 150] on td "REMISE CHEQUES N° 2660345" at bounding box center [271, 141] width 297 height 32
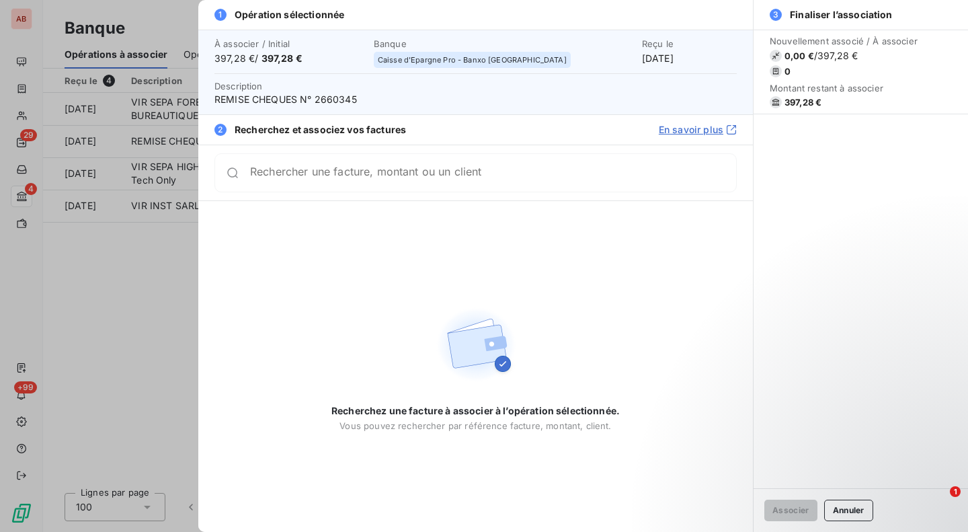
click at [124, 268] on div at bounding box center [484, 266] width 968 height 532
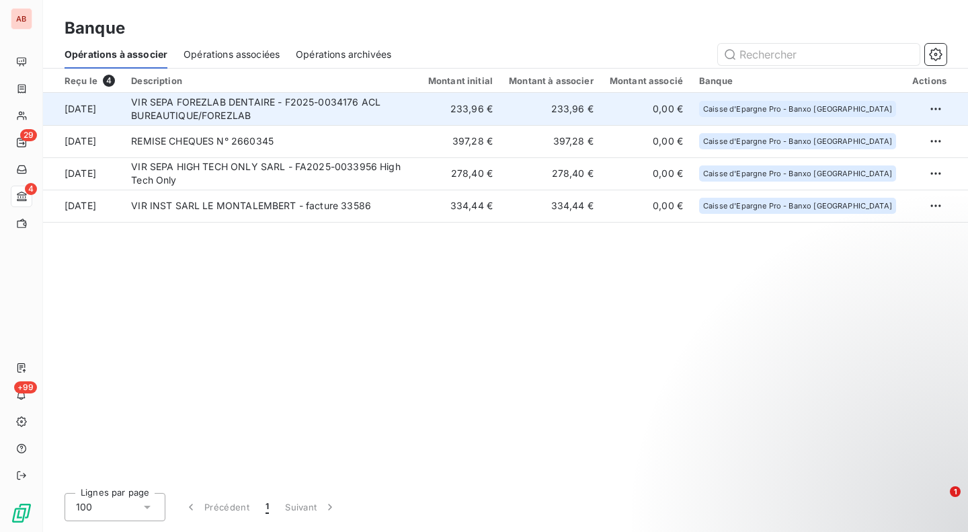
click at [311, 116] on td "VIR SEPA FOREZLAB DENTAIRE - F2025-0034176 ACL BUREAUTIQUE/FOREZLAB" at bounding box center [271, 109] width 297 height 32
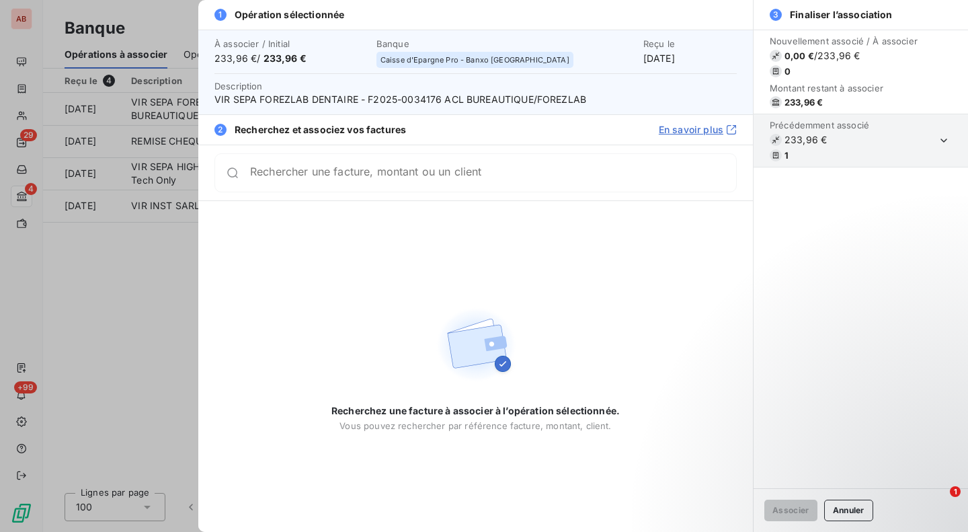
click at [411, 101] on span "VIR SEPA FOREZLAB DENTAIRE - F2025-0034176 ACL BUREAUTIQUE/FOREZLAB" at bounding box center [475, 99] width 522 height 13
copy span "0034176"
click at [422, 183] on div "Rechercher une facture, montant ou un client" at bounding box center [475, 172] width 522 height 39
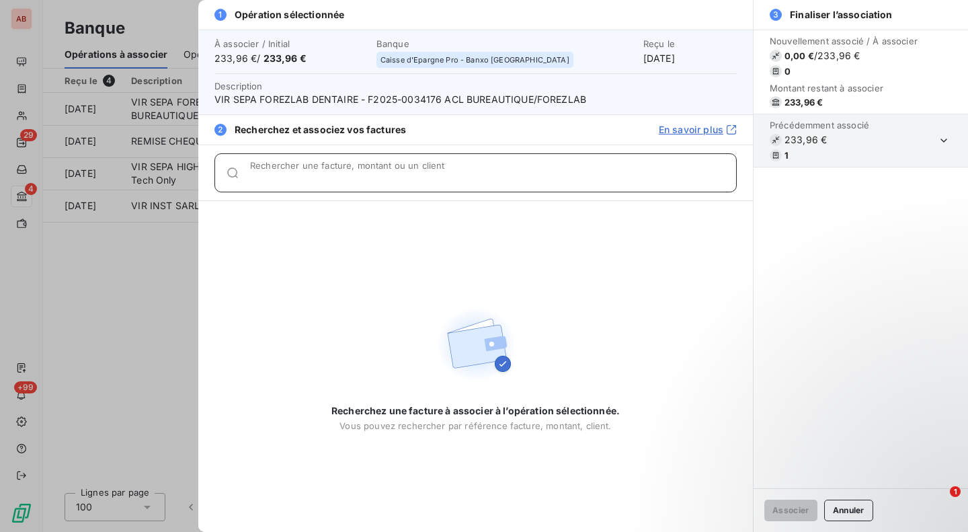
paste input "0034176"
type input "0034176"
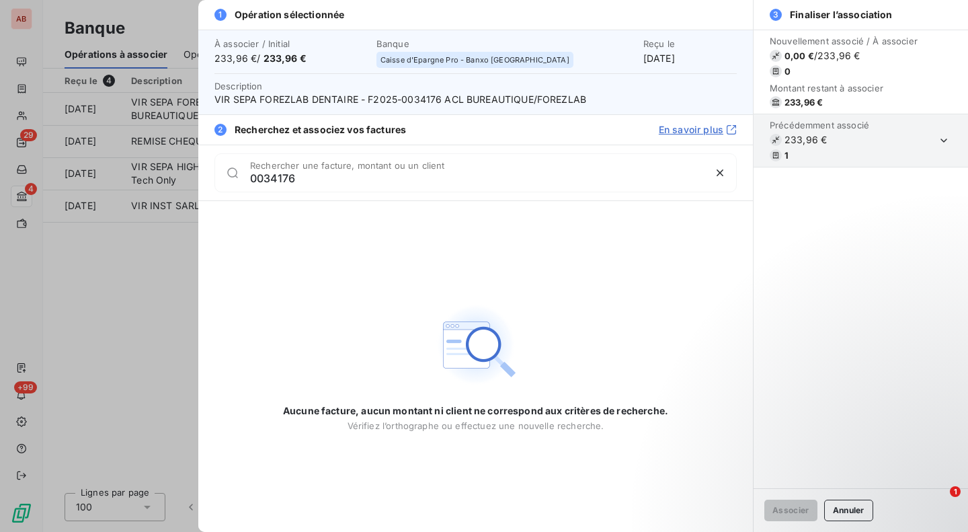
click at [411, 206] on div "Aucune facture, aucun montant ni client ne correspond aux critères de recherche…" at bounding box center [475, 366] width 385 height 331
click at [162, 235] on div at bounding box center [484, 266] width 968 height 532
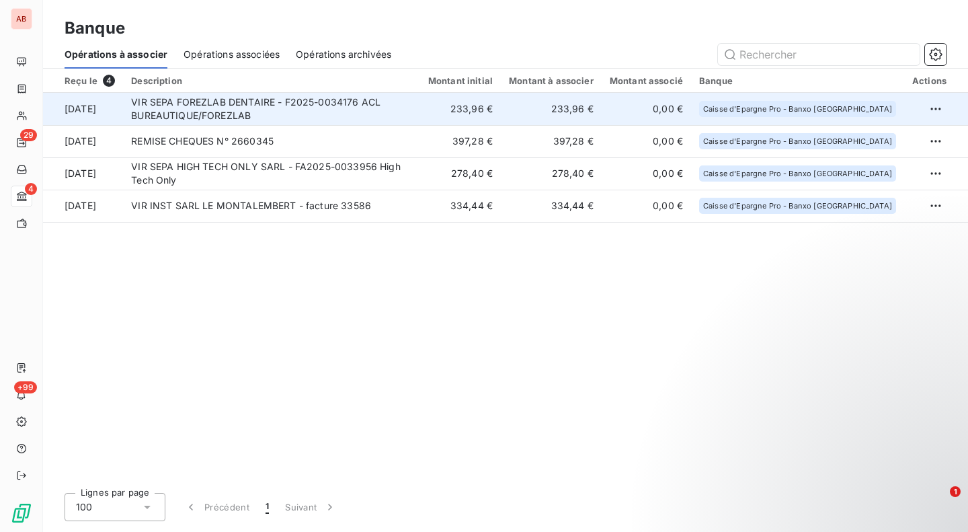
click at [334, 99] on td "VIR SEPA FOREZLAB DENTAIRE - F2025-0034176 ACL BUREAUTIQUE/FOREZLAB" at bounding box center [271, 109] width 297 height 32
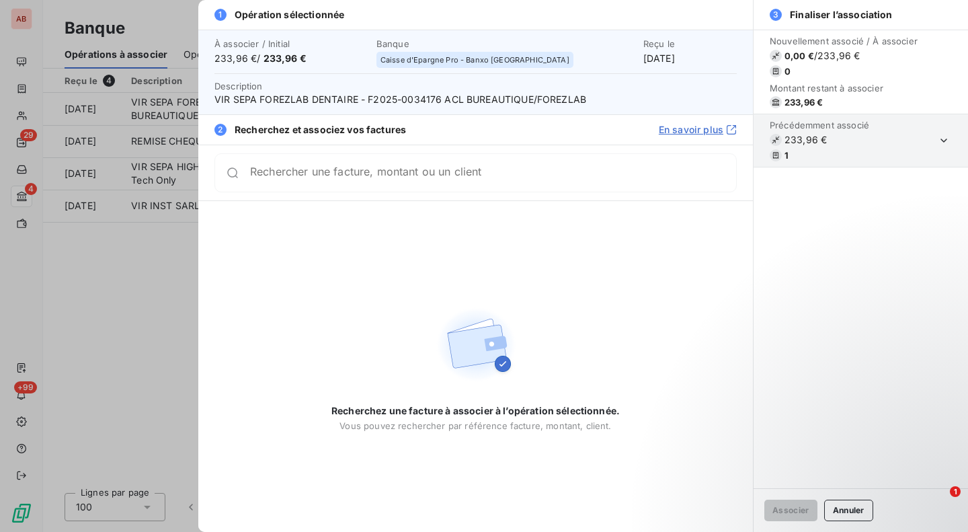
click at [415, 95] on span "VIR SEPA FOREZLAB DENTAIRE - F2025-0034176 ACL BUREAUTIQUE/FOREZLAB" at bounding box center [475, 99] width 522 height 13
copy span "0034176"
click at [150, 226] on div at bounding box center [484, 266] width 968 height 532
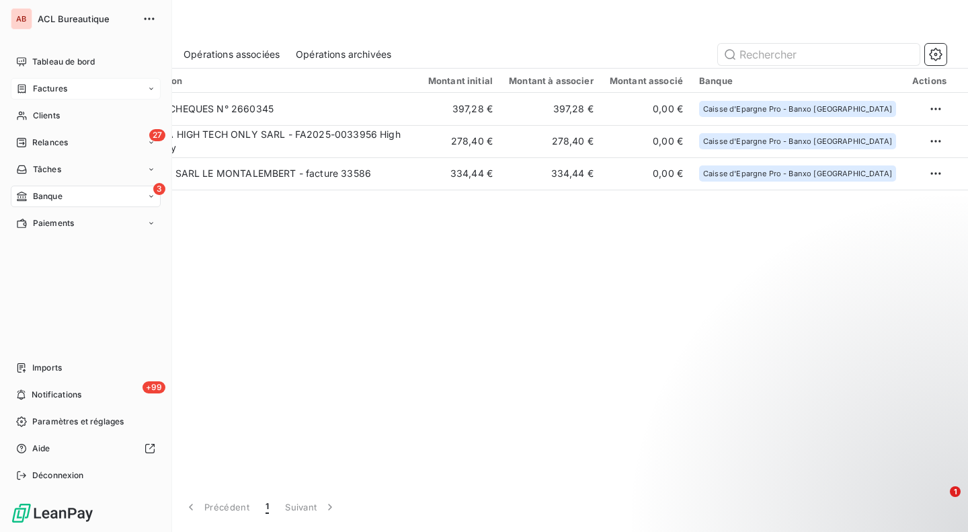
click at [38, 79] on div "Factures" at bounding box center [86, 89] width 150 height 22
click at [47, 119] on span "Factures" at bounding box center [49, 116] width 34 height 12
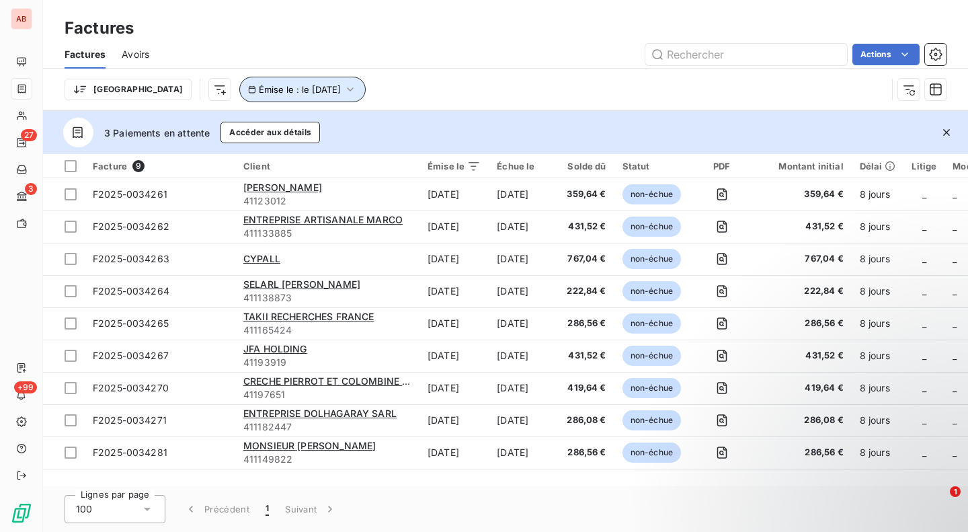
click at [259, 93] on span "Émise le : le 8 sept. 2025" at bounding box center [300, 89] width 82 height 11
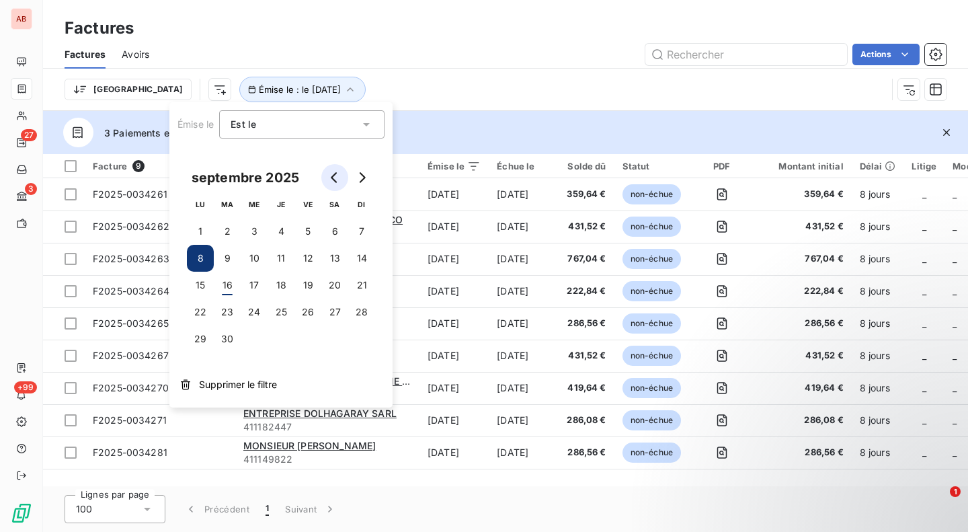
click at [330, 171] on button "Go to previous month" at bounding box center [334, 177] width 27 height 27
click at [257, 338] on button "27" at bounding box center [254, 338] width 27 height 27
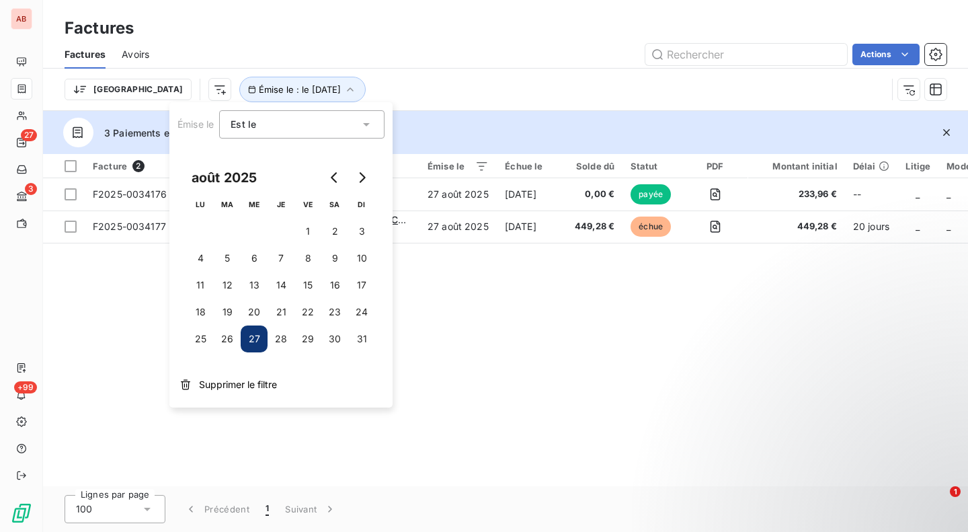
click at [458, 285] on div "Facture 2 Client Émise le Échue le Solde dû Statut PDF Montant initial Délai Li…" at bounding box center [505, 320] width 925 height 332
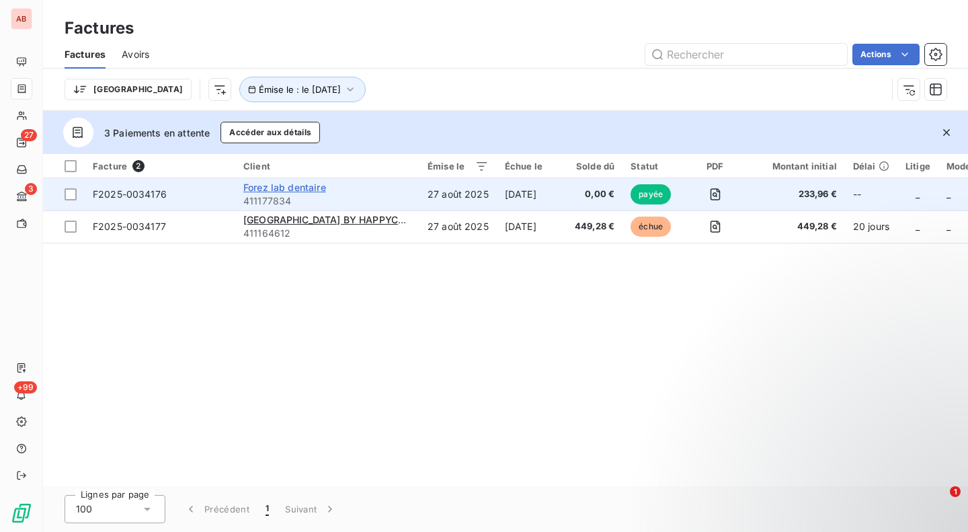
click at [320, 185] on span "Forez lab dentaire" at bounding box center [284, 186] width 83 height 11
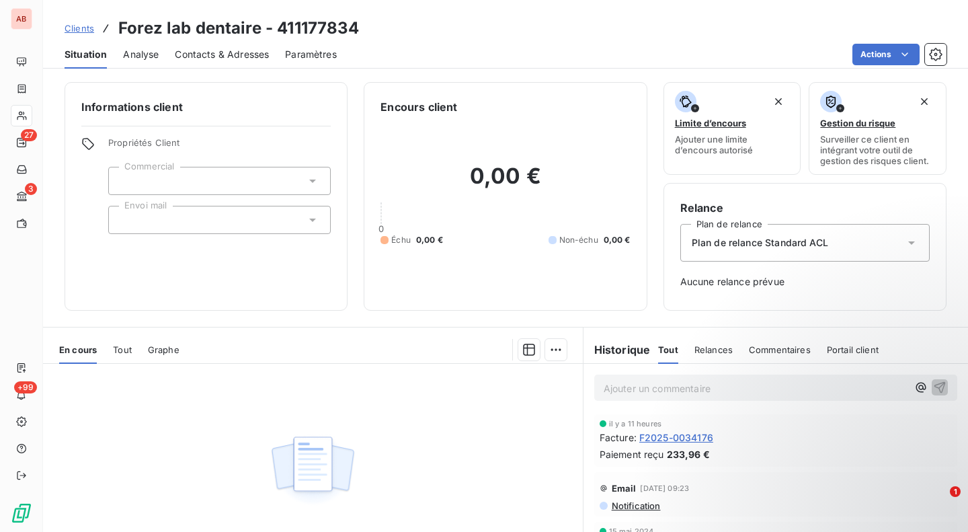
click at [110, 343] on div "En cours Tout Graphe" at bounding box center [313, 349] width 540 height 28
click at [114, 345] on span "Tout" at bounding box center [122, 349] width 19 height 11
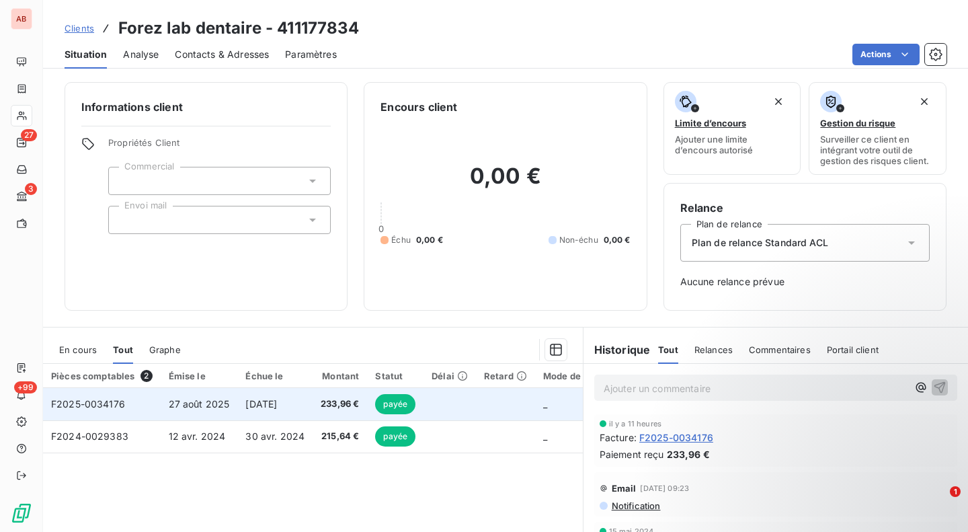
click at [347, 407] on span "233,96 €" at bounding box center [340, 403] width 38 height 13
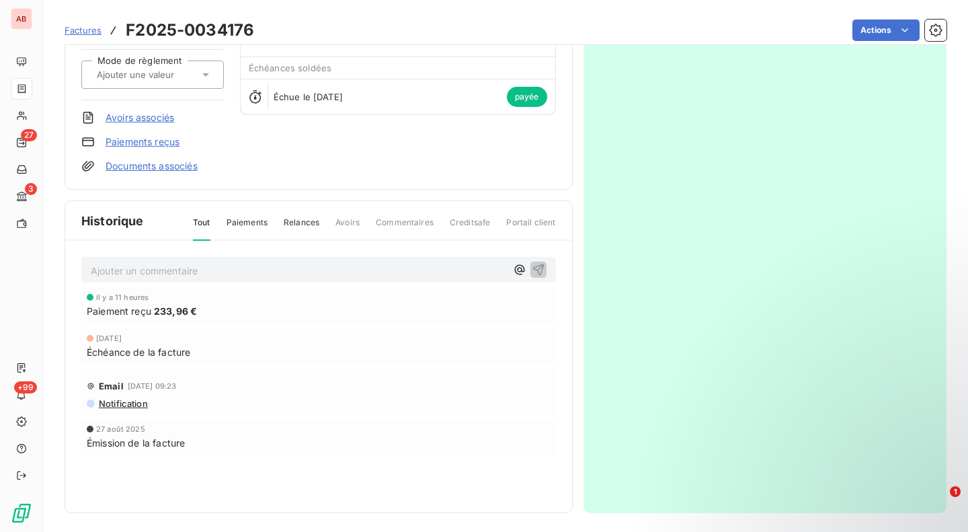
scroll to position [134, 0]
click at [253, 225] on span "Paiements" at bounding box center [246, 225] width 41 height 23
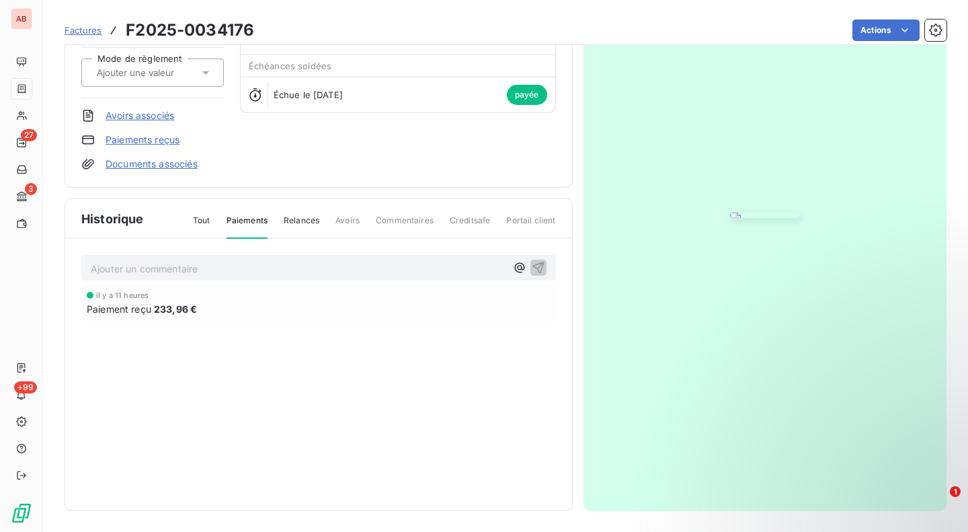
click at [169, 137] on link "Paiements reçus" at bounding box center [143, 139] width 74 height 13
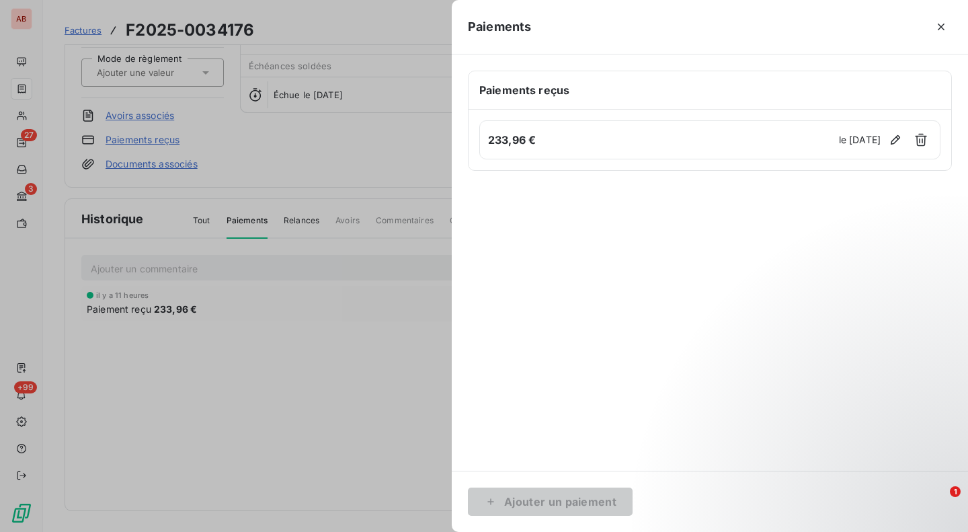
click at [34, 149] on div at bounding box center [484, 266] width 968 height 532
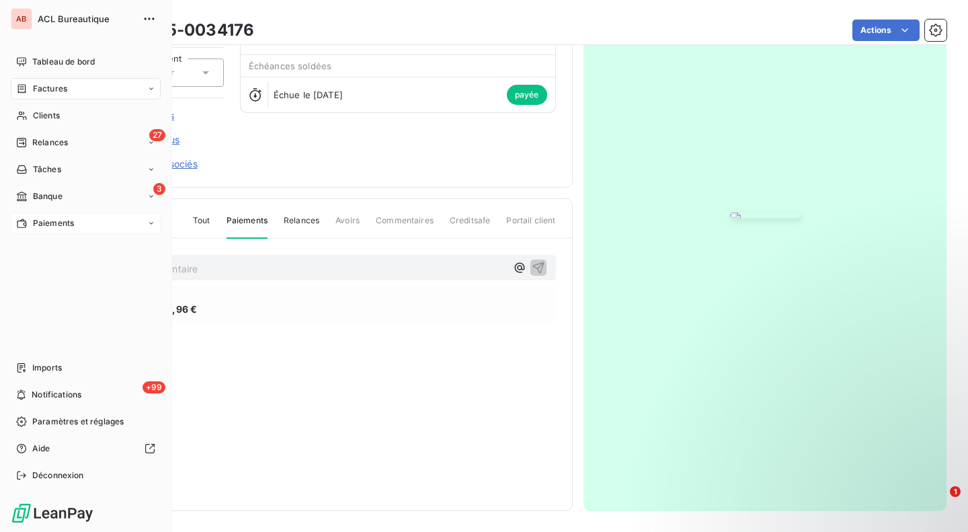
click at [38, 214] on div "Paiements" at bounding box center [86, 223] width 150 height 22
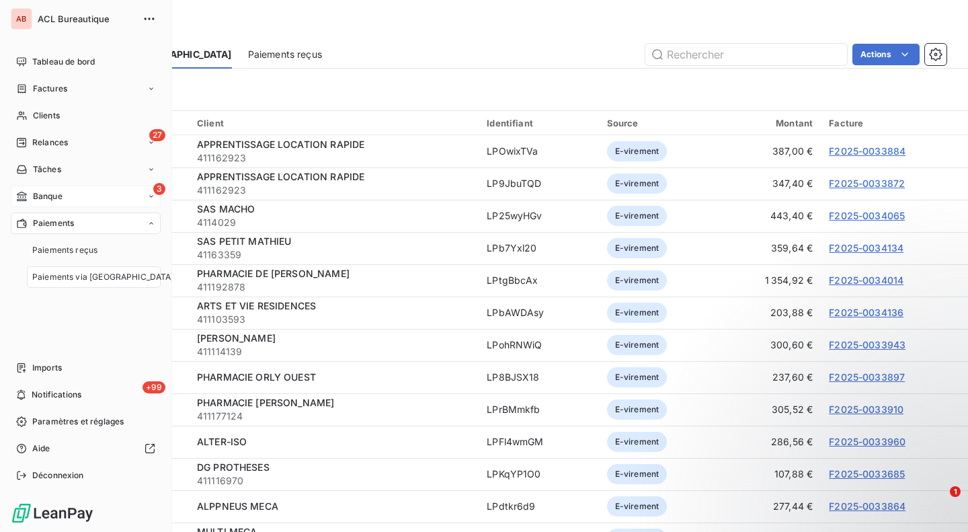
click at [83, 192] on div "3 Banque" at bounding box center [86, 196] width 150 height 22
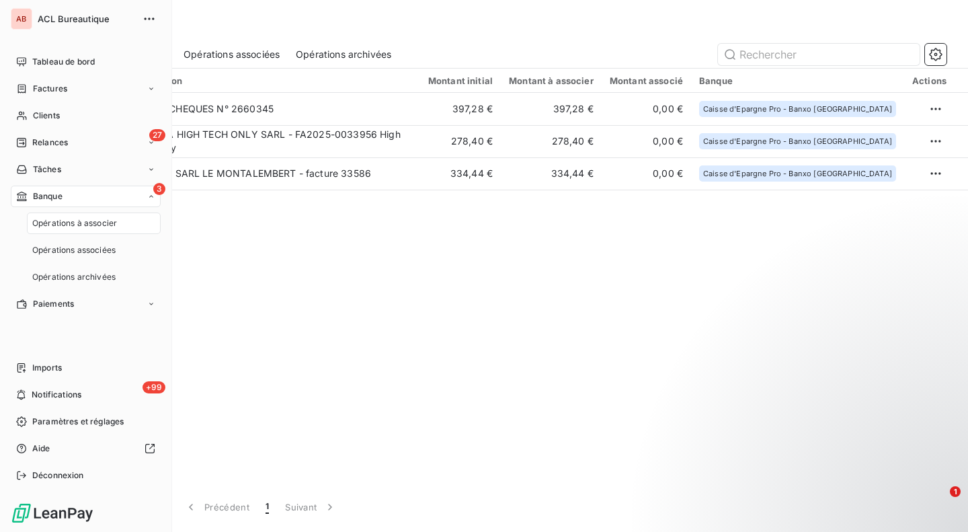
click at [80, 220] on span "Opérations à associer" at bounding box center [74, 223] width 85 height 12
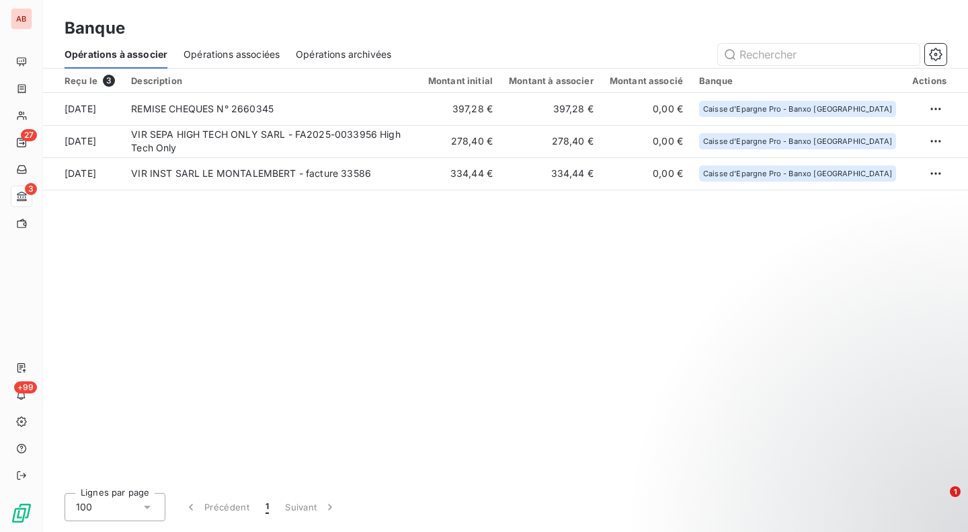
click at [379, 266] on div "Reçu le 3 Description Montant initial Montant à associer Montant associé Banque…" at bounding box center [505, 275] width 925 height 413
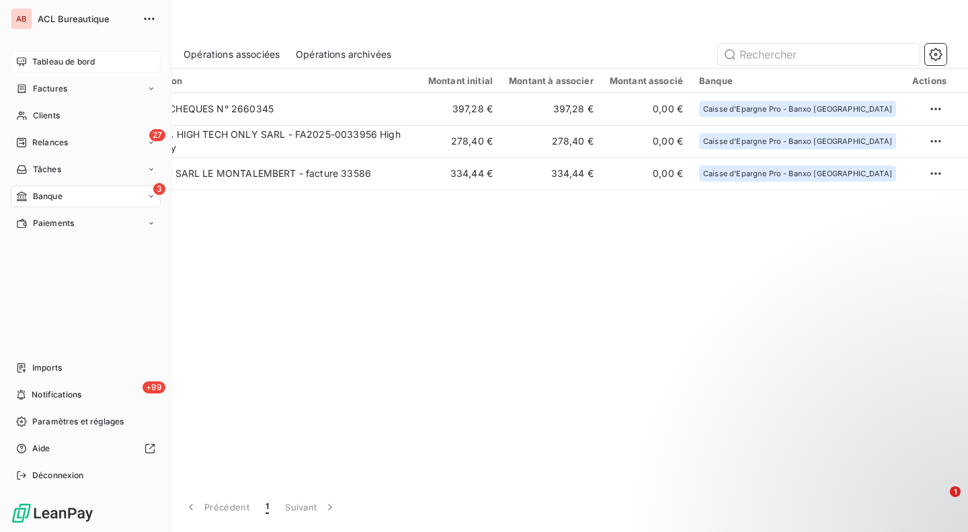
click at [48, 65] on span "Tableau de bord" at bounding box center [63, 62] width 62 height 12
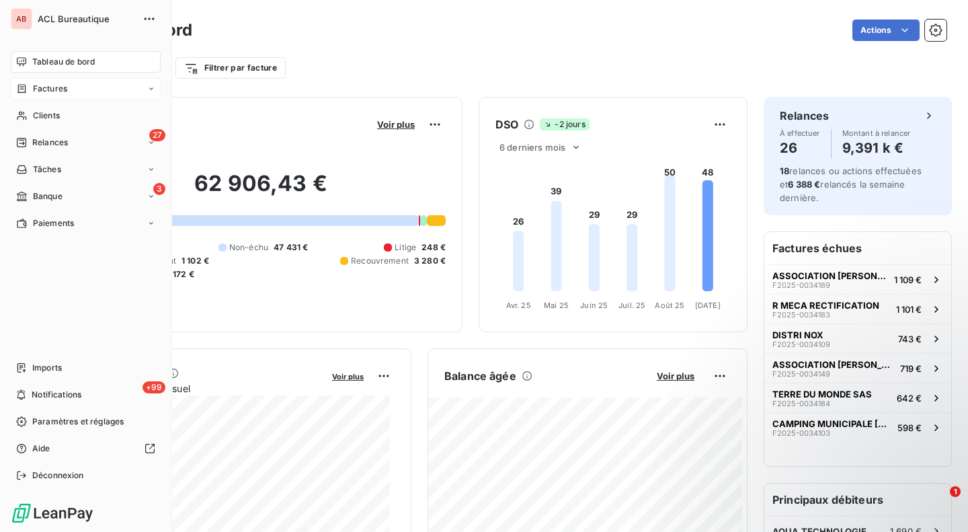
click at [34, 86] on span "Factures" at bounding box center [50, 89] width 34 height 12
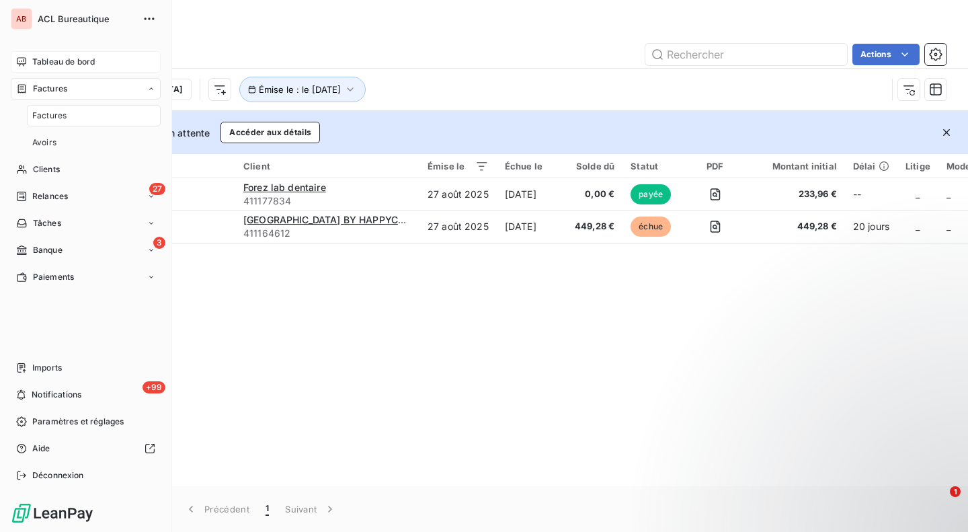
click at [54, 114] on span "Factures" at bounding box center [49, 116] width 34 height 12
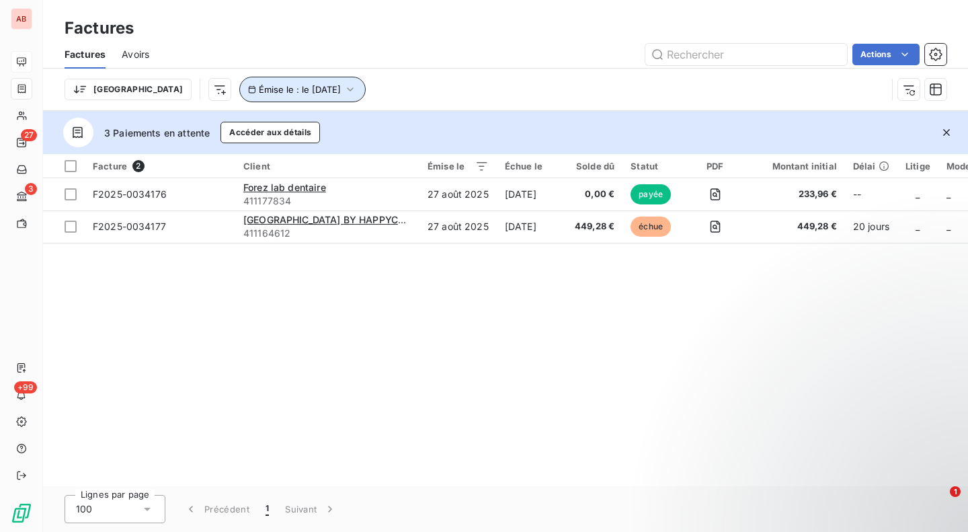
click at [343, 86] on icon "button" at bounding box center [349, 89] width 13 height 13
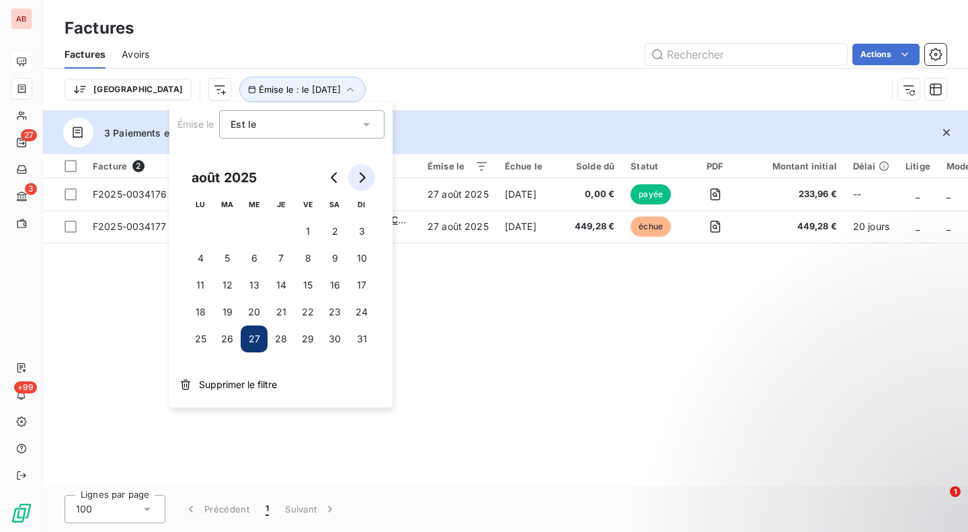
click at [363, 177] on icon "Go to next month" at bounding box center [361, 177] width 11 height 11
click at [202, 284] on button "15" at bounding box center [200, 284] width 27 height 27
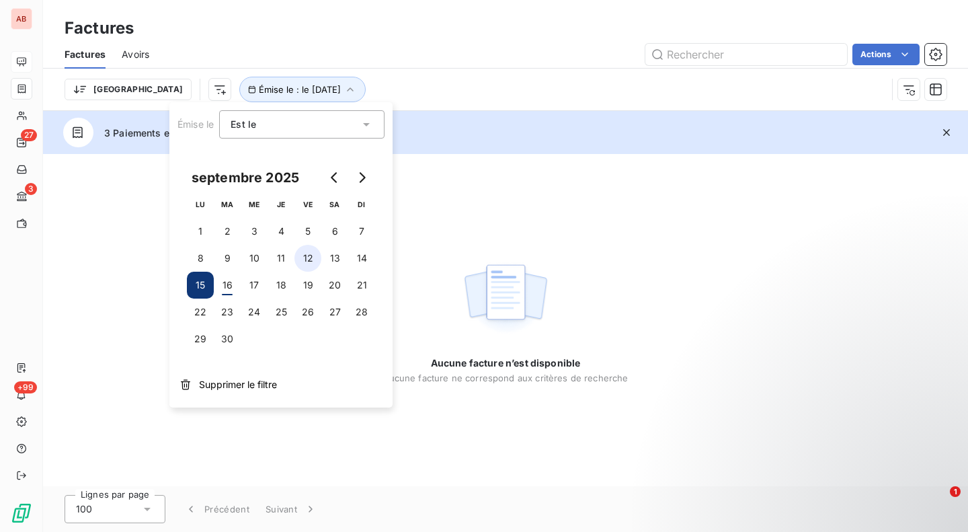
click at [314, 257] on button "12" at bounding box center [307, 258] width 27 height 27
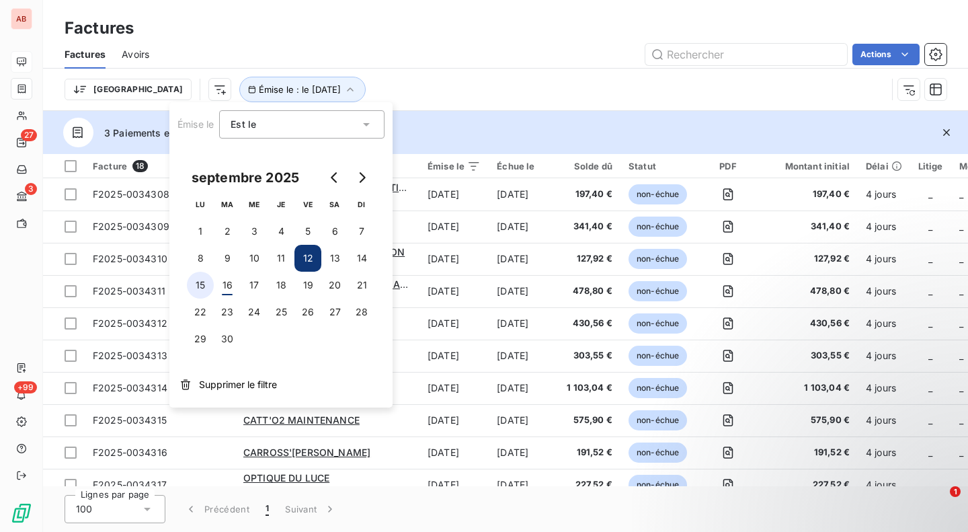
click at [199, 292] on button "15" at bounding box center [200, 284] width 27 height 27
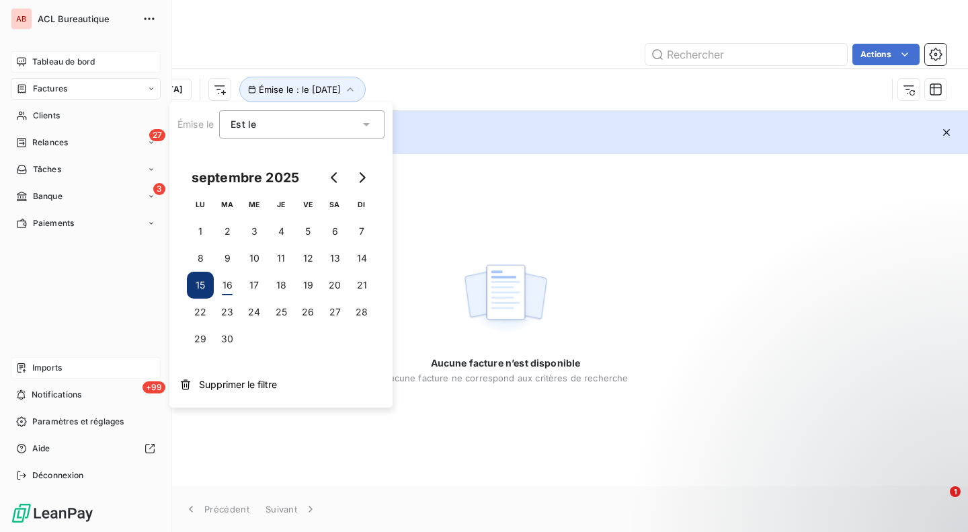
click at [71, 366] on div "Imports" at bounding box center [86, 368] width 150 height 22
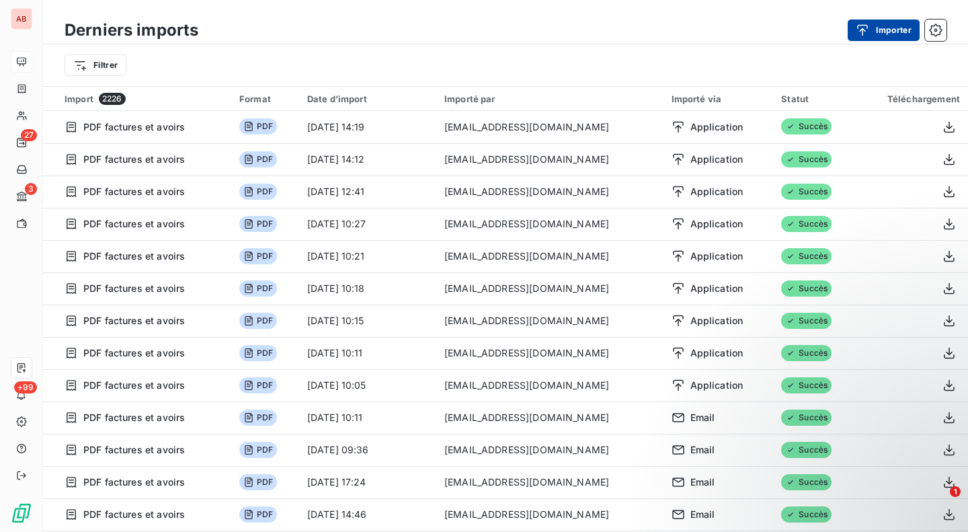
click at [883, 30] on button "Importer" at bounding box center [883, 30] width 72 height 22
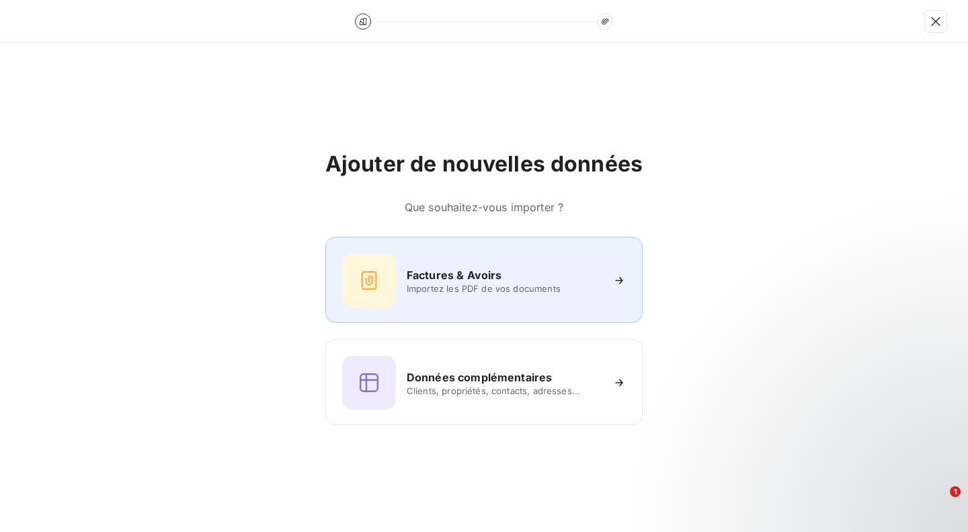
click at [487, 294] on div "Factures & Avoirs Importez les PDF de vos documents" at bounding box center [484, 280] width 284 height 54
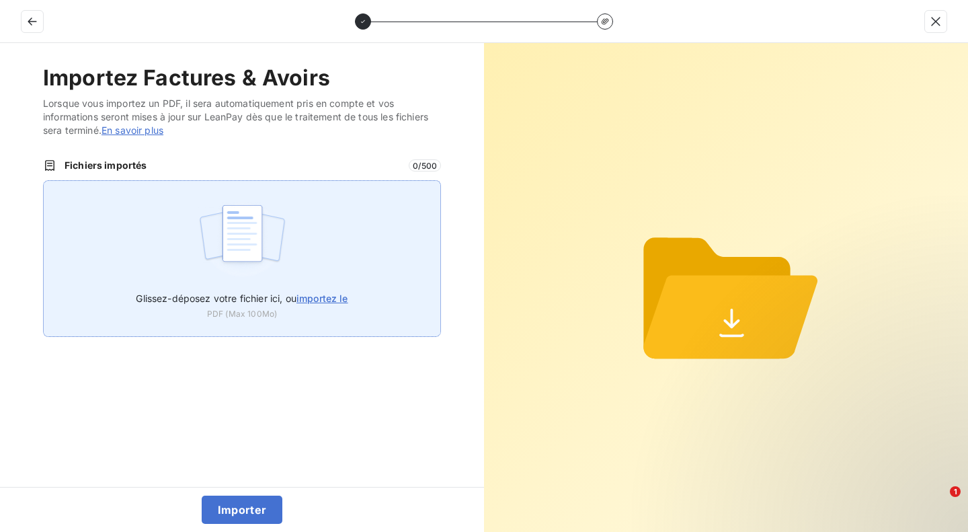
click at [218, 274] on img at bounding box center [242, 240] width 89 height 86
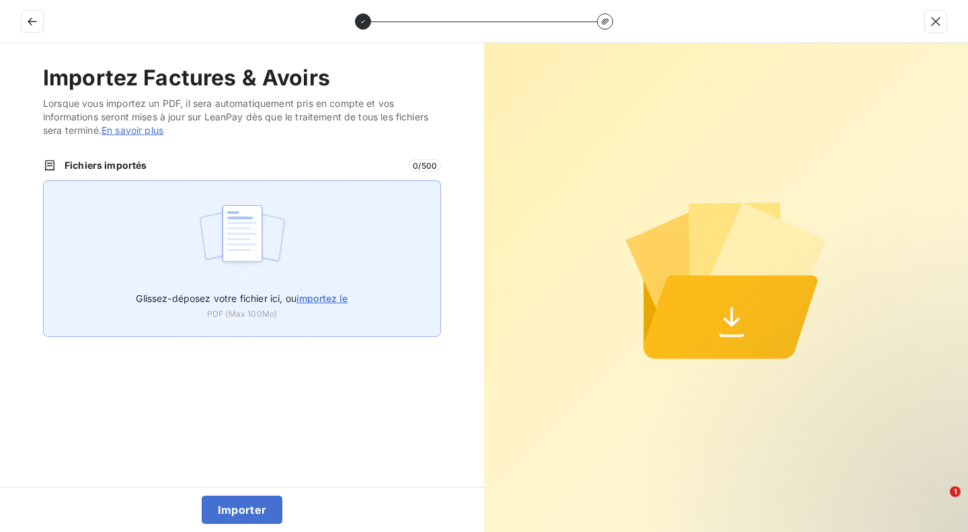
type input "C:\fakepath\F2025-0034337.pdf"
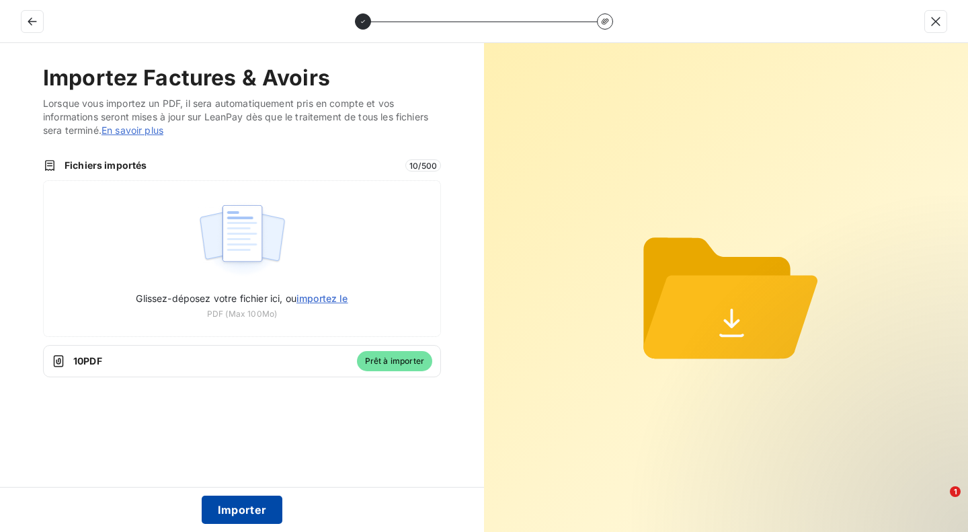
click at [218, 513] on button "Importer" at bounding box center [242, 509] width 81 height 28
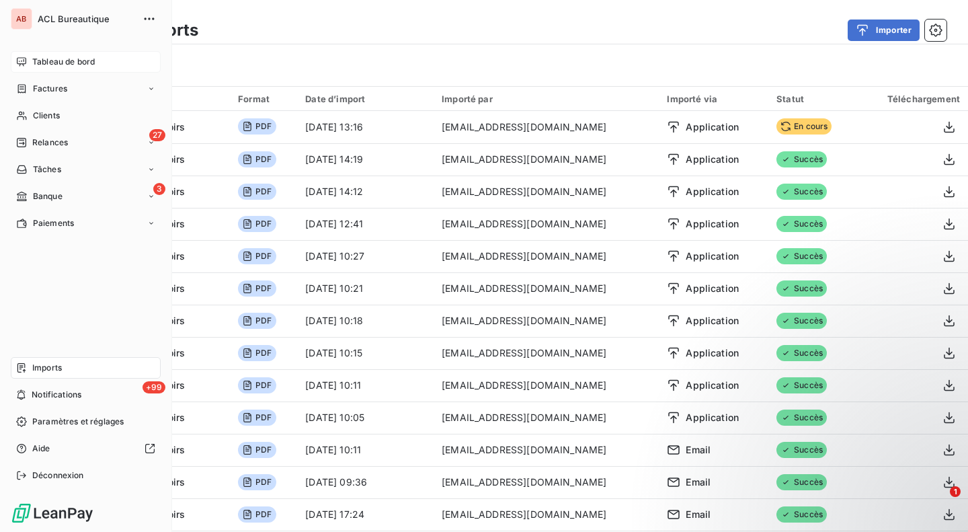
click at [59, 63] on span "Tableau de bord" at bounding box center [63, 62] width 62 height 12
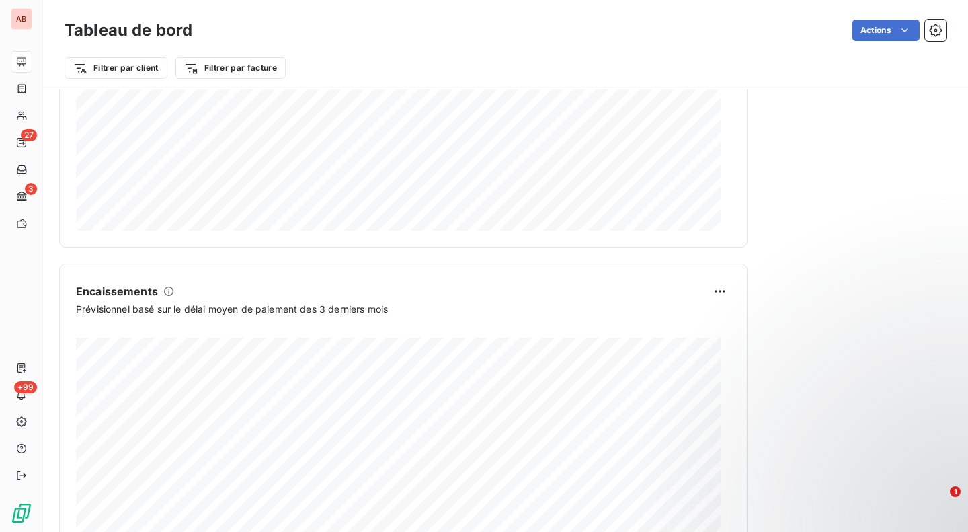
scroll to position [778, 0]
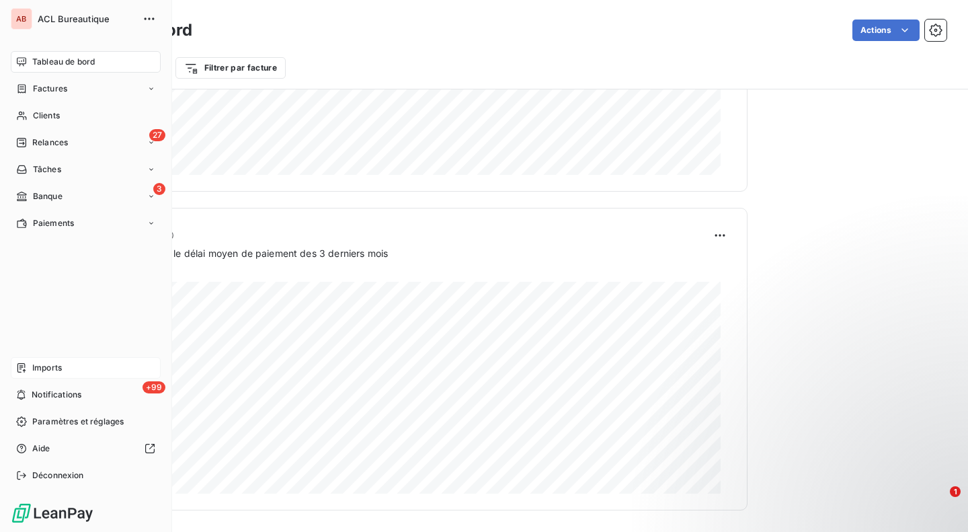
click at [68, 370] on div "Imports" at bounding box center [86, 368] width 150 height 22
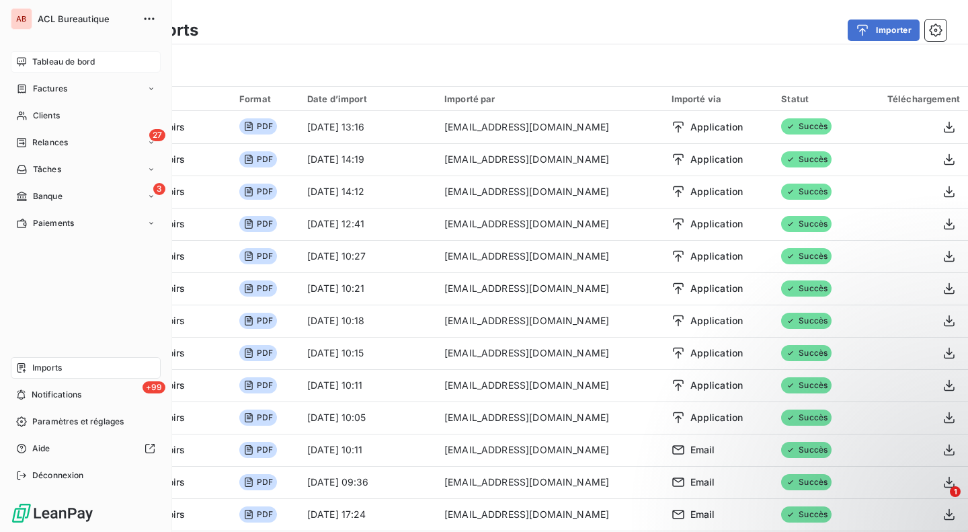
click at [27, 63] on div "Tableau de bord" at bounding box center [86, 62] width 150 height 22
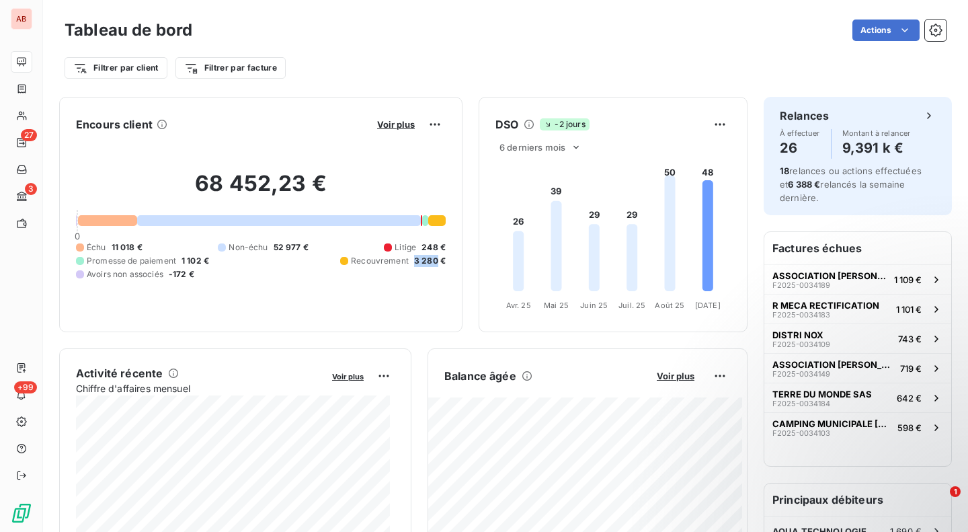
drag, startPoint x: 406, startPoint y: 263, endPoint x: 427, endPoint y: 259, distance: 21.2
click at [427, 259] on span "3 280 €" at bounding box center [430, 261] width 32 height 12
click at [390, 122] on span "Voir plus" at bounding box center [396, 124] width 38 height 11
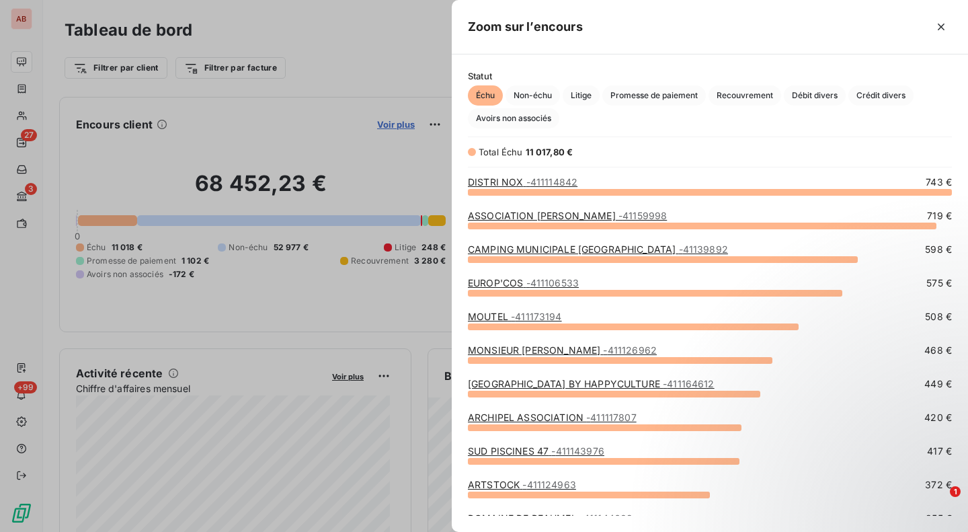
scroll to position [330, 506]
click at [749, 99] on span "Recouvrement" at bounding box center [744, 95] width 73 height 20
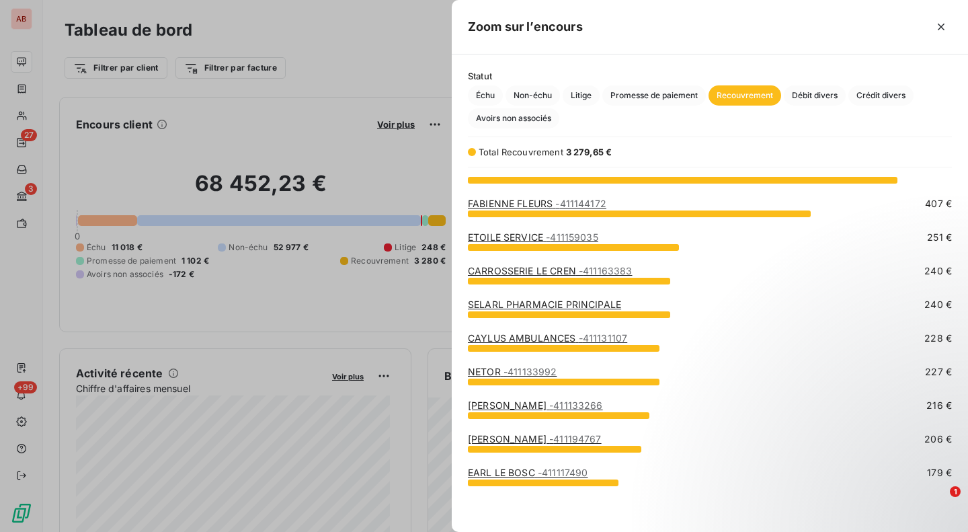
scroll to position [0, 0]
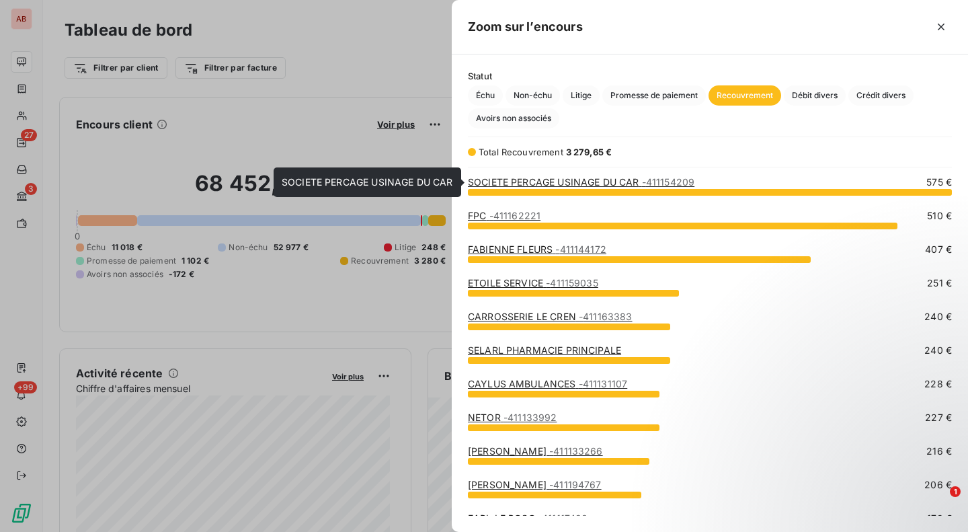
click at [565, 183] on link "SOCIETE PERCAGE USINAGE DU CAR - 411154209" at bounding box center [581, 181] width 226 height 11
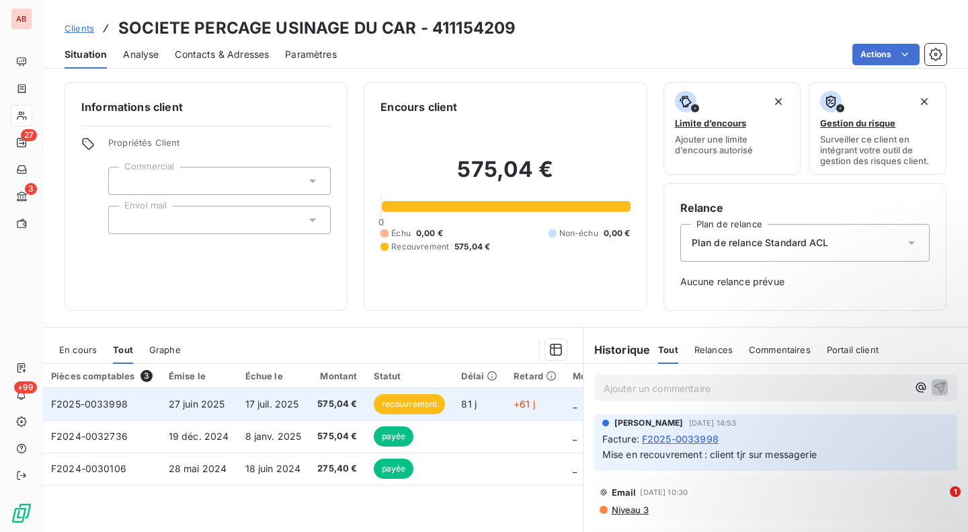
click at [348, 405] on span "575,04 €" at bounding box center [337, 403] width 40 height 13
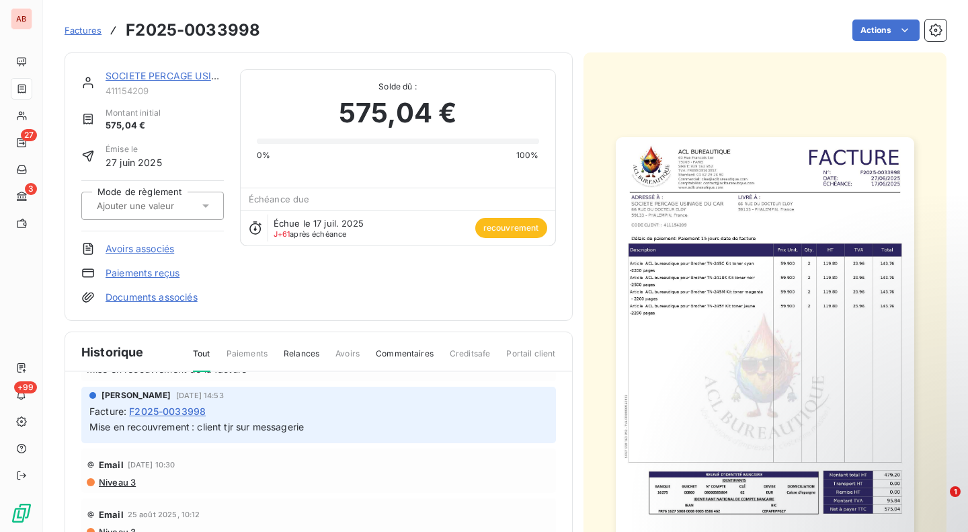
scroll to position [74, 0]
click at [388, 359] on span "Commentaires" at bounding box center [405, 358] width 58 height 23
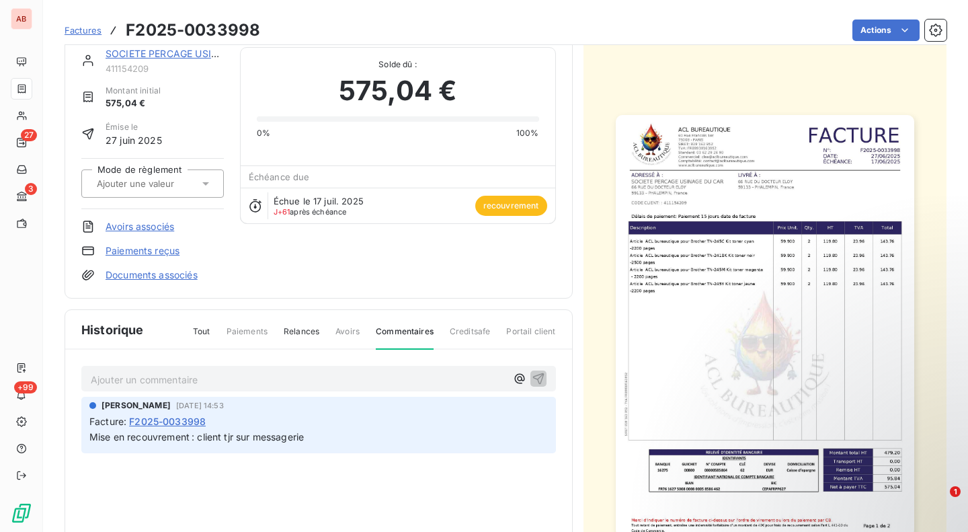
scroll to position [24, 0]
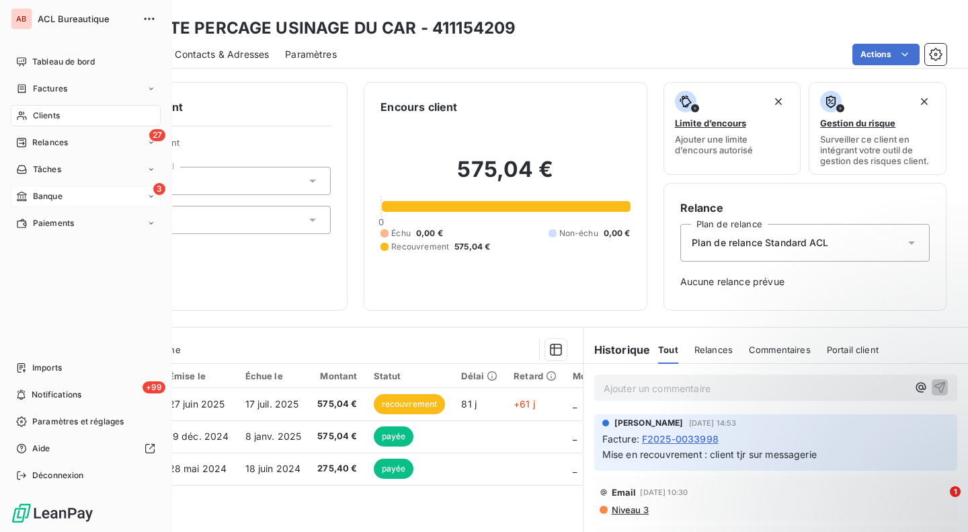
click at [73, 196] on div "3 Banque" at bounding box center [86, 196] width 150 height 22
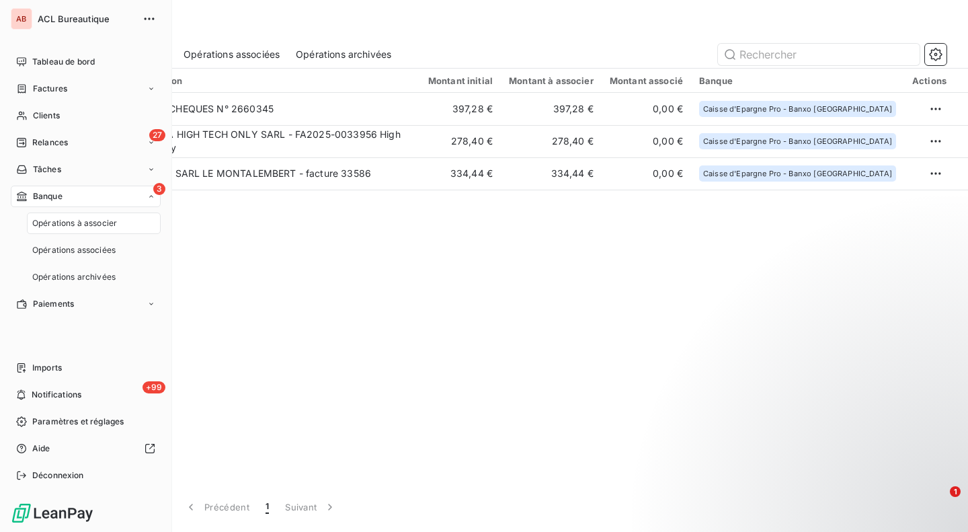
click at [71, 223] on span "Opérations à associer" at bounding box center [74, 223] width 85 height 12
